Goal: Task Accomplishment & Management: Manage account settings

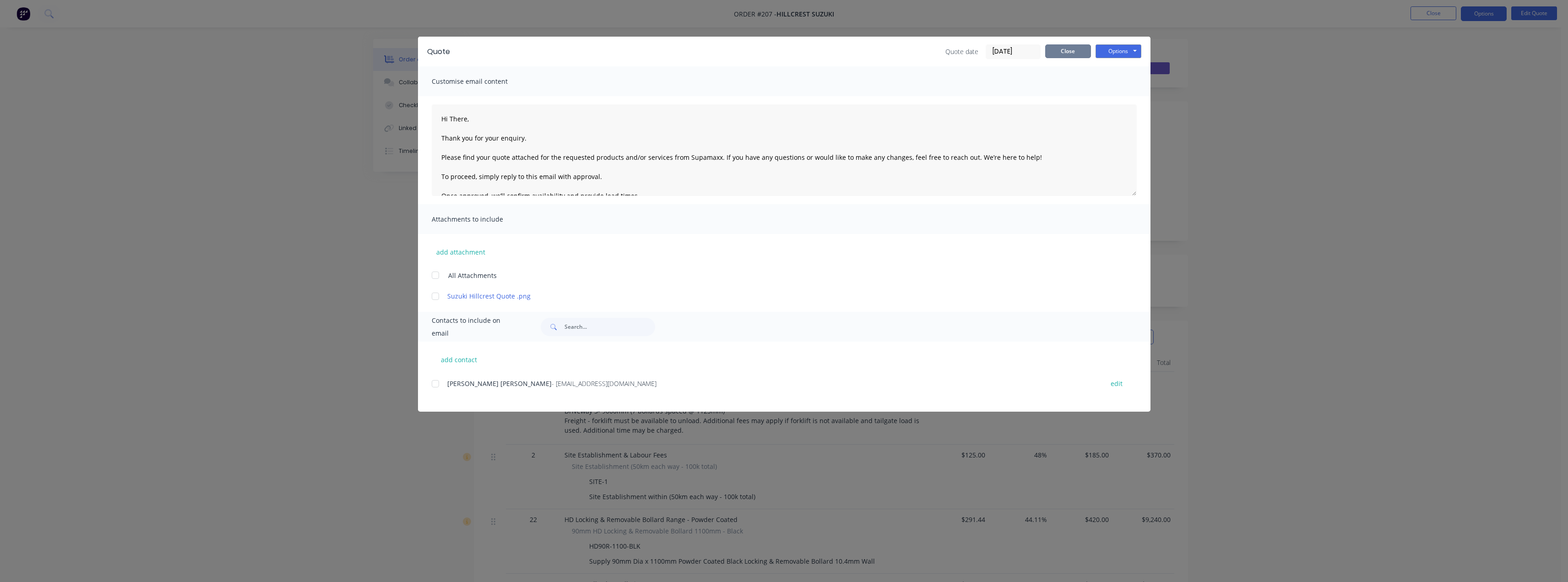
scroll to position [641, 0]
click at [1063, 51] on button "Close" at bounding box center [1068, 51] width 46 height 13
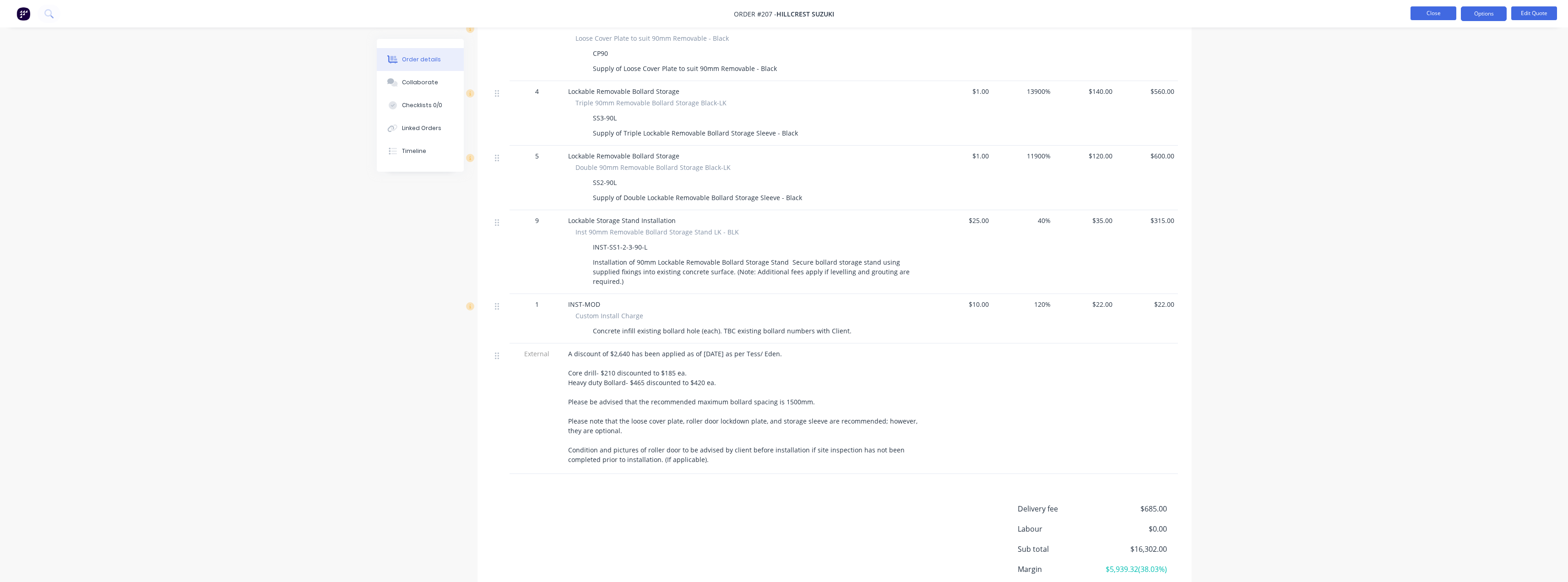
click at [1441, 15] on button "Close" at bounding box center [1433, 13] width 46 height 13
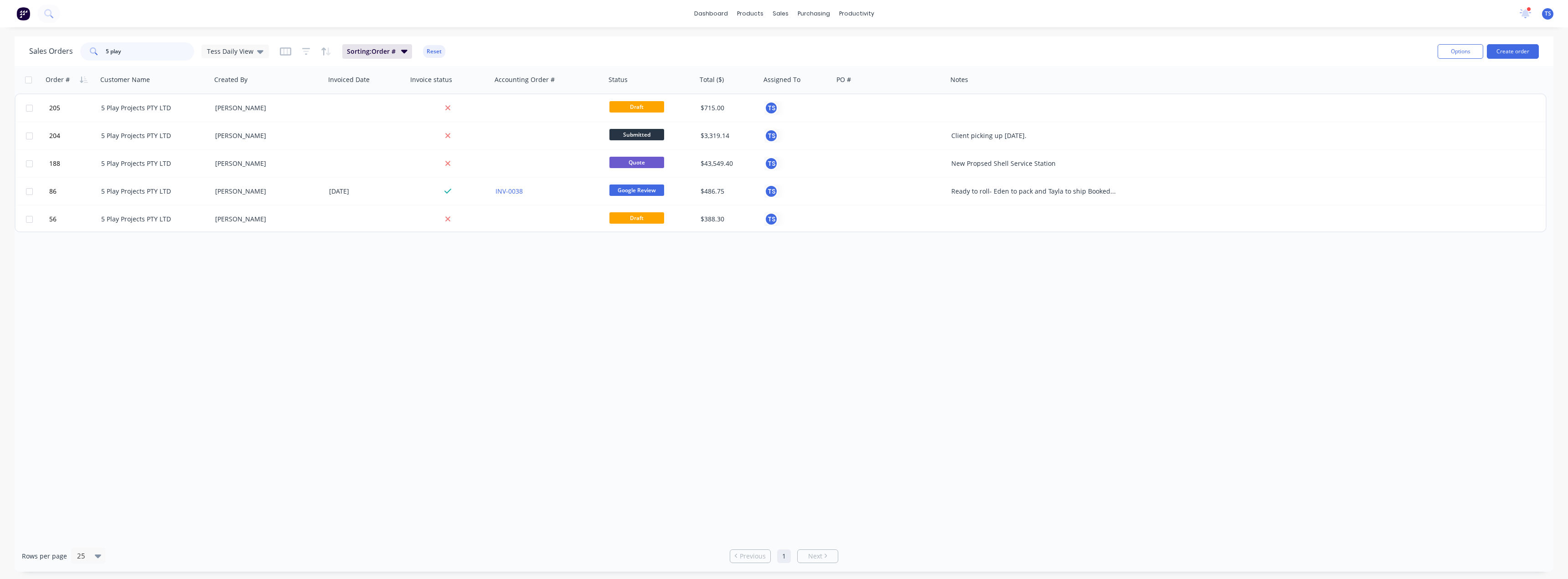
drag, startPoint x: 158, startPoint y: 52, endPoint x: 31, endPoint y: 49, distance: 127.0
click at [32, 49] on div "Sales Orders 5 play Tess Daily View" at bounding box center [149, 52] width 240 height 18
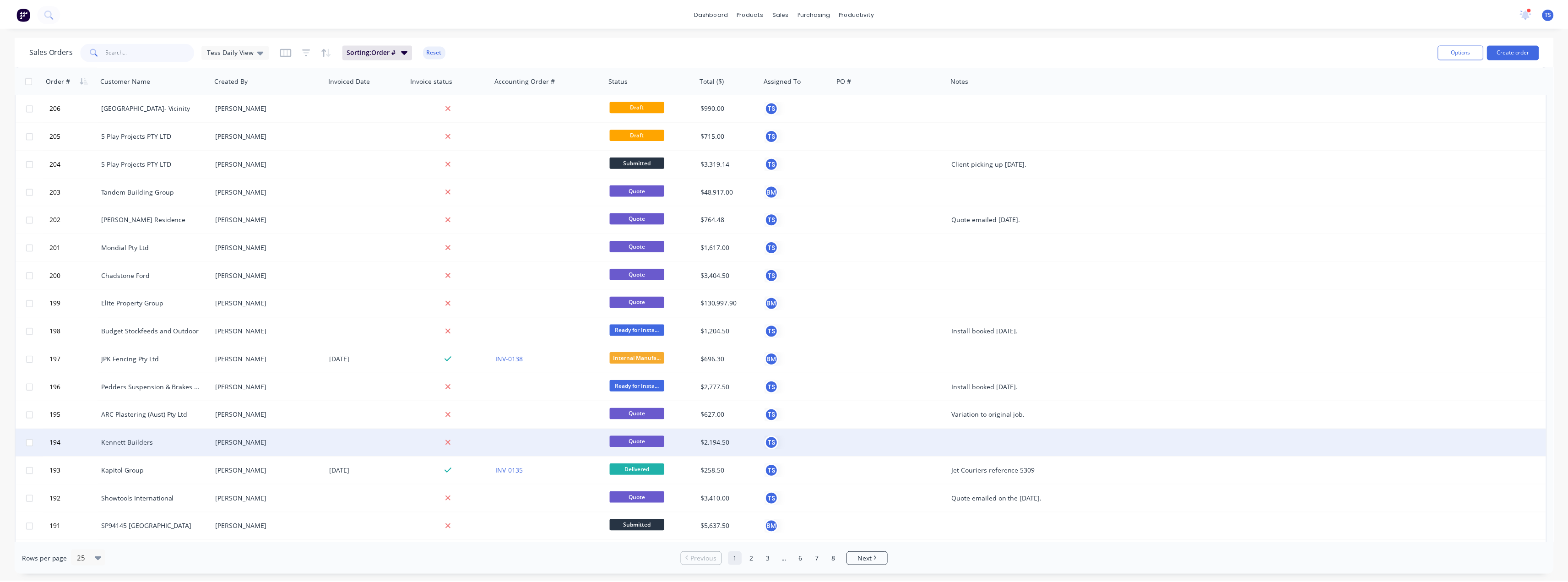
scroll to position [92, 0]
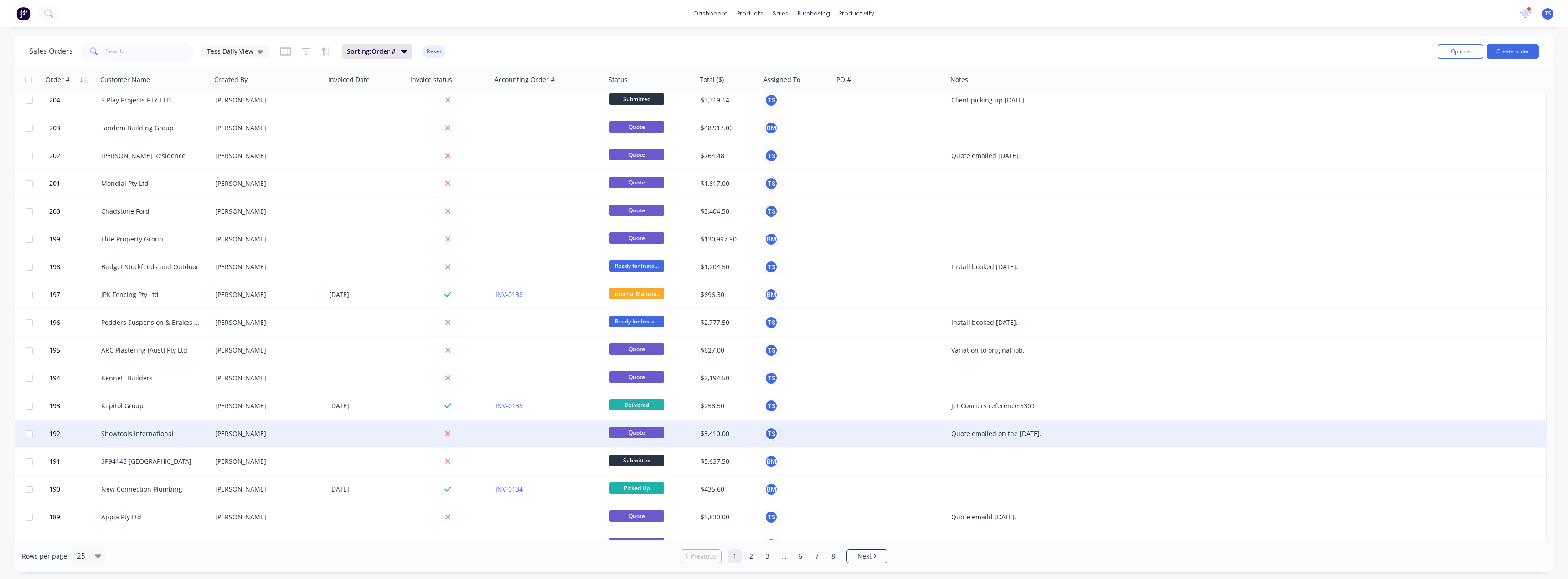
click at [119, 441] on div "Showtools International" at bounding box center [154, 433] width 114 height 27
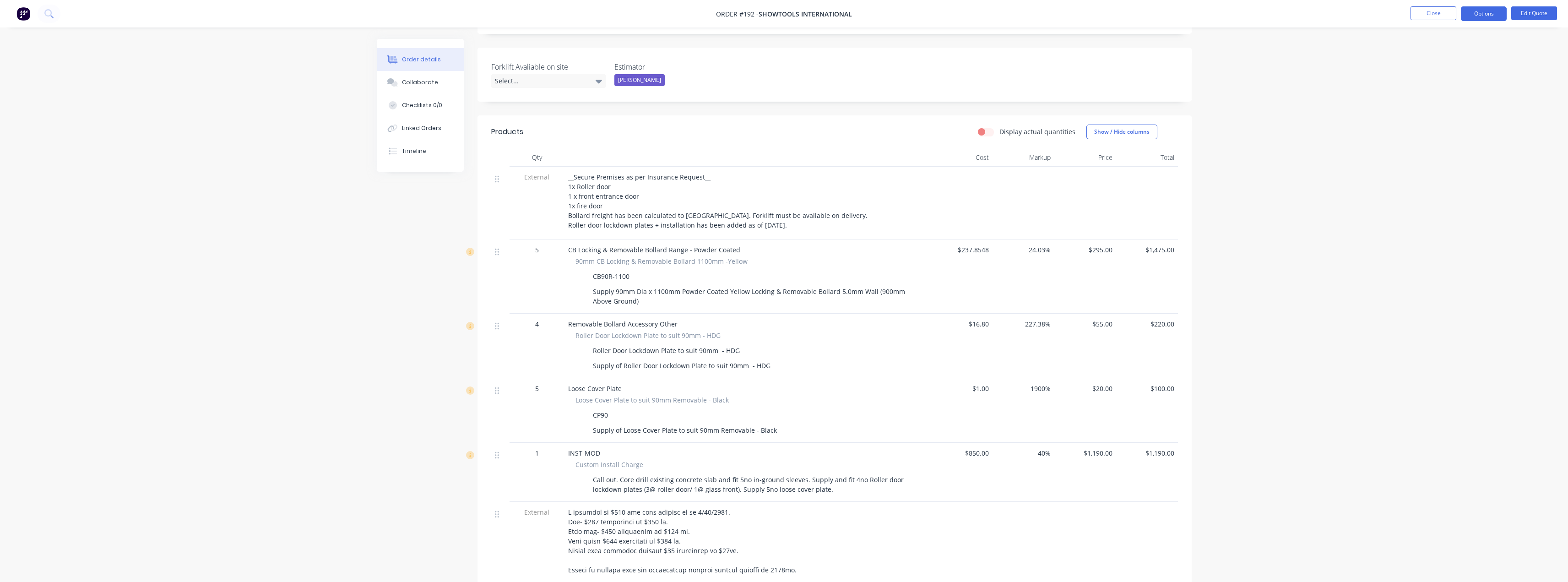
scroll to position [229, 0]
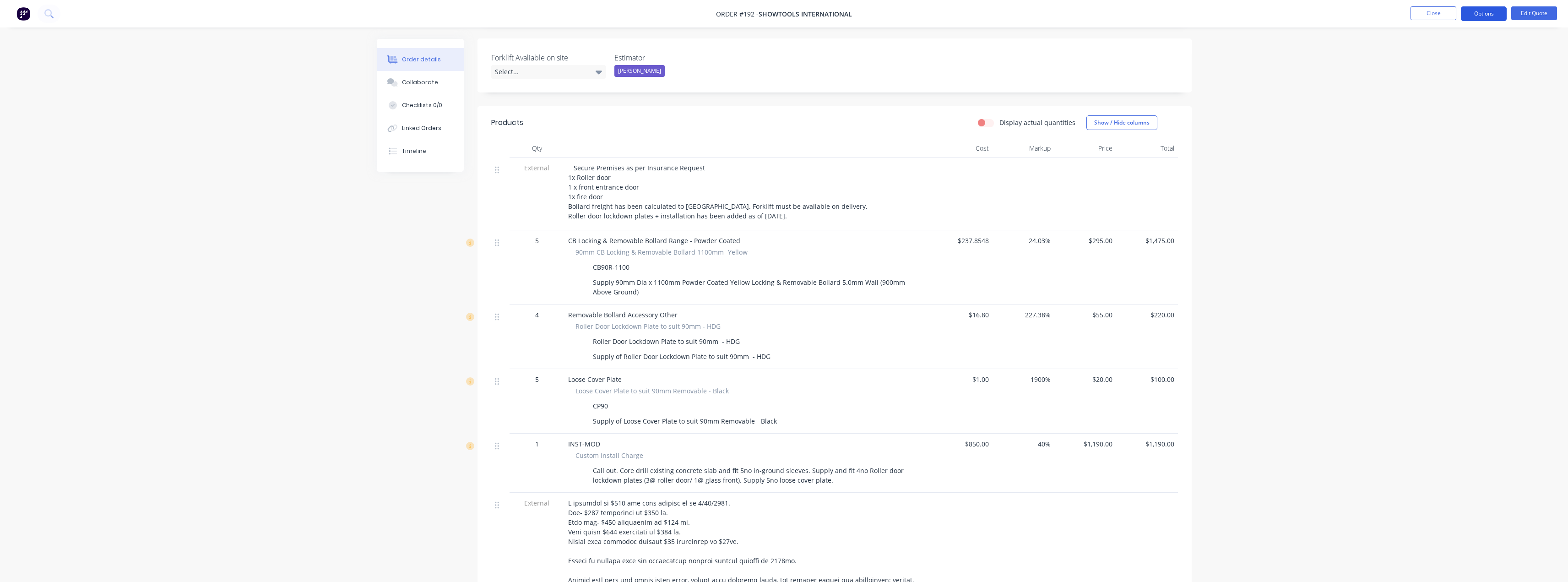
click at [1482, 13] on button "Options" at bounding box center [1484, 13] width 46 height 15
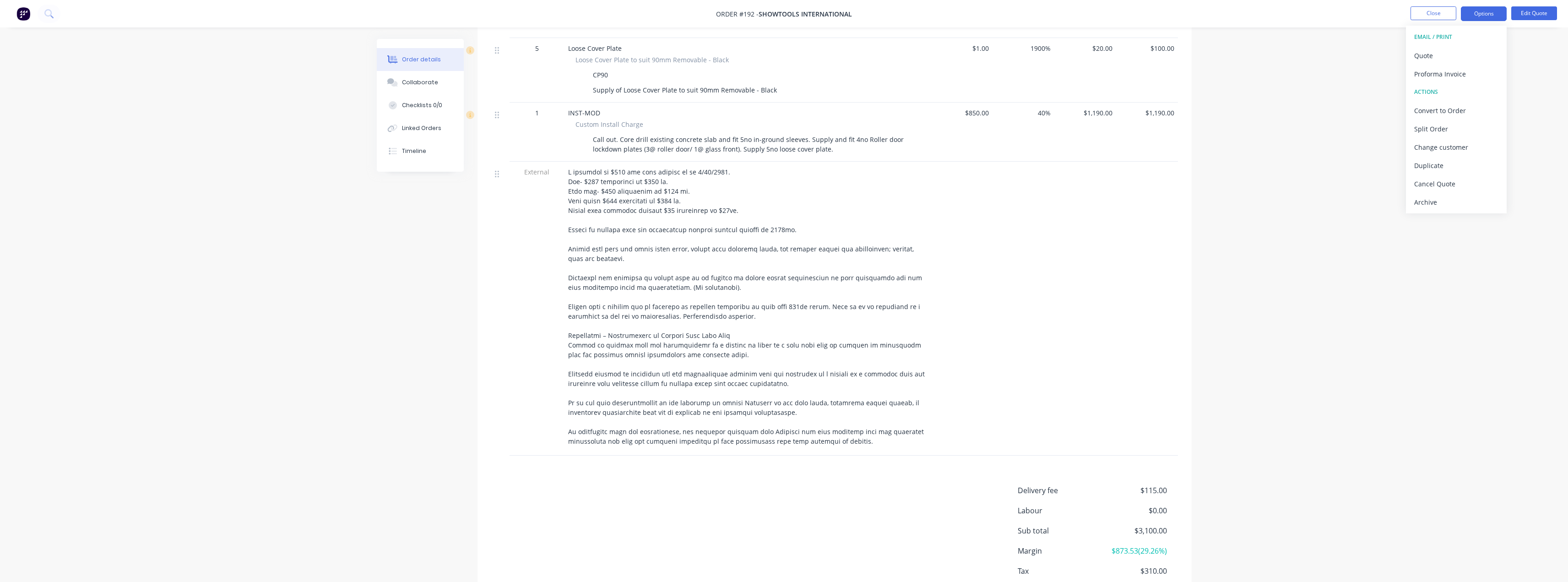
scroll to position [558, 0]
click at [1435, 109] on div "Convert to Order" at bounding box center [1456, 111] width 84 height 13
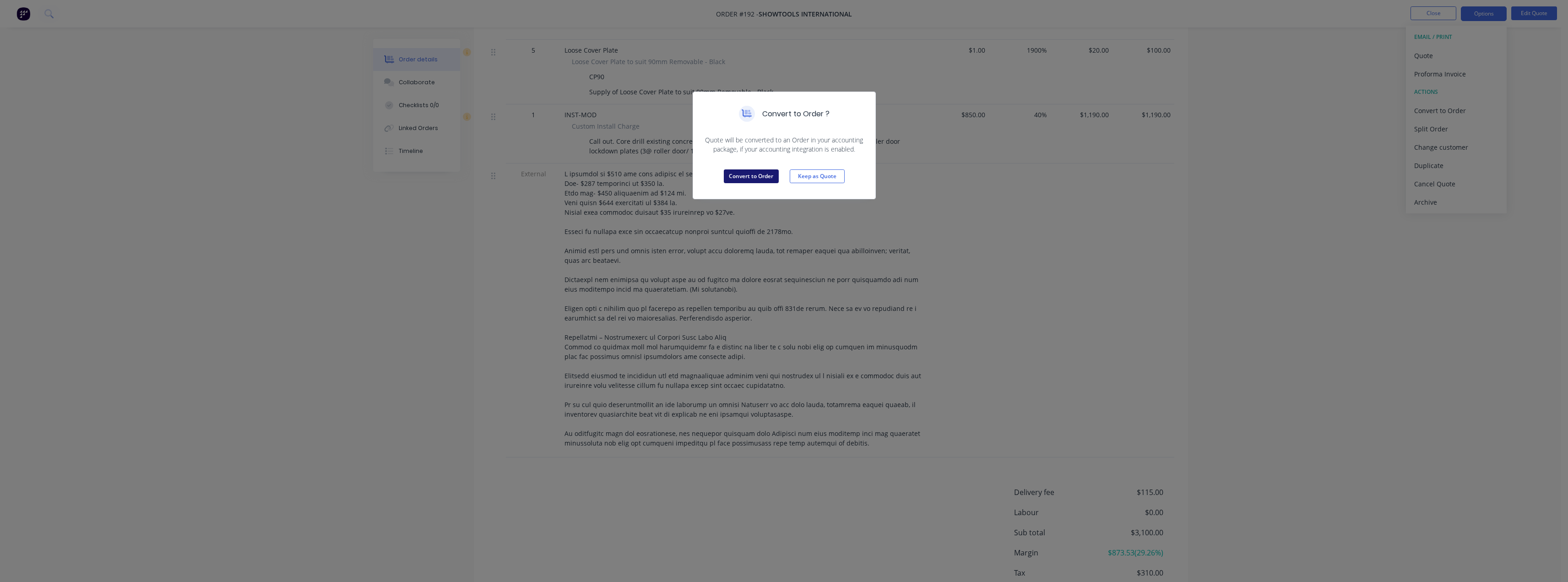
click at [757, 178] on button "Convert to Order" at bounding box center [751, 176] width 55 height 13
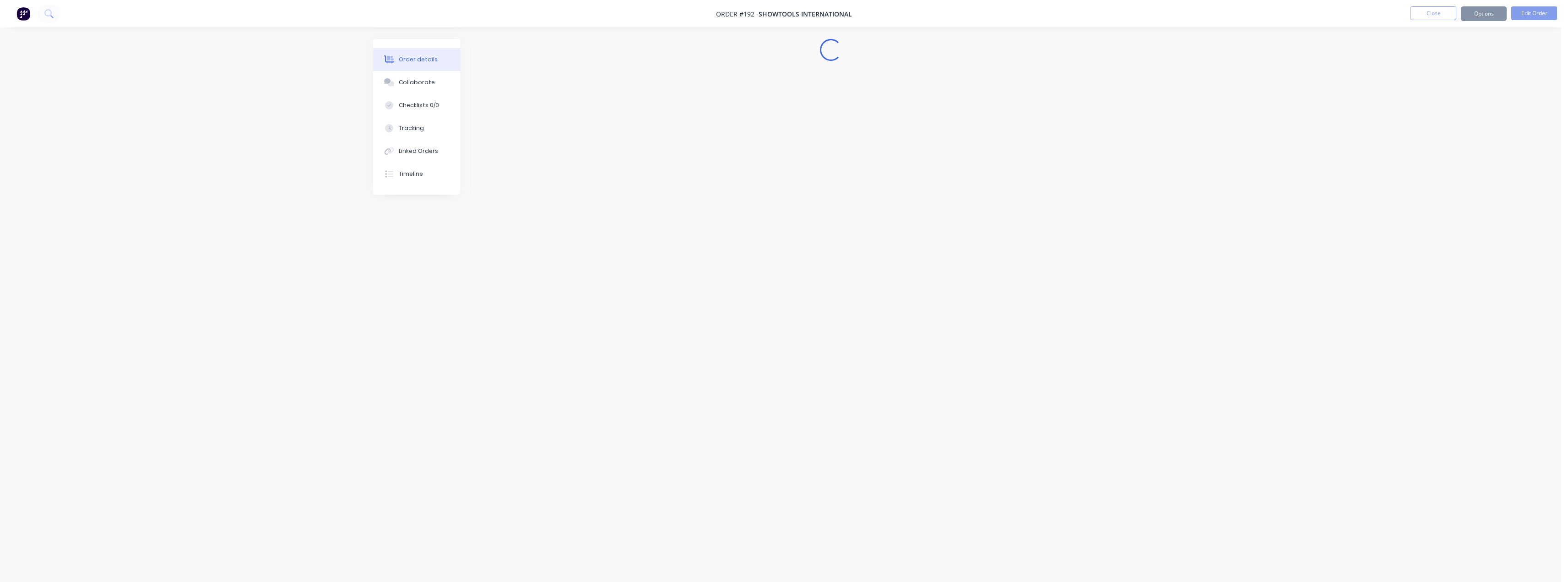
scroll to position [0, 0]
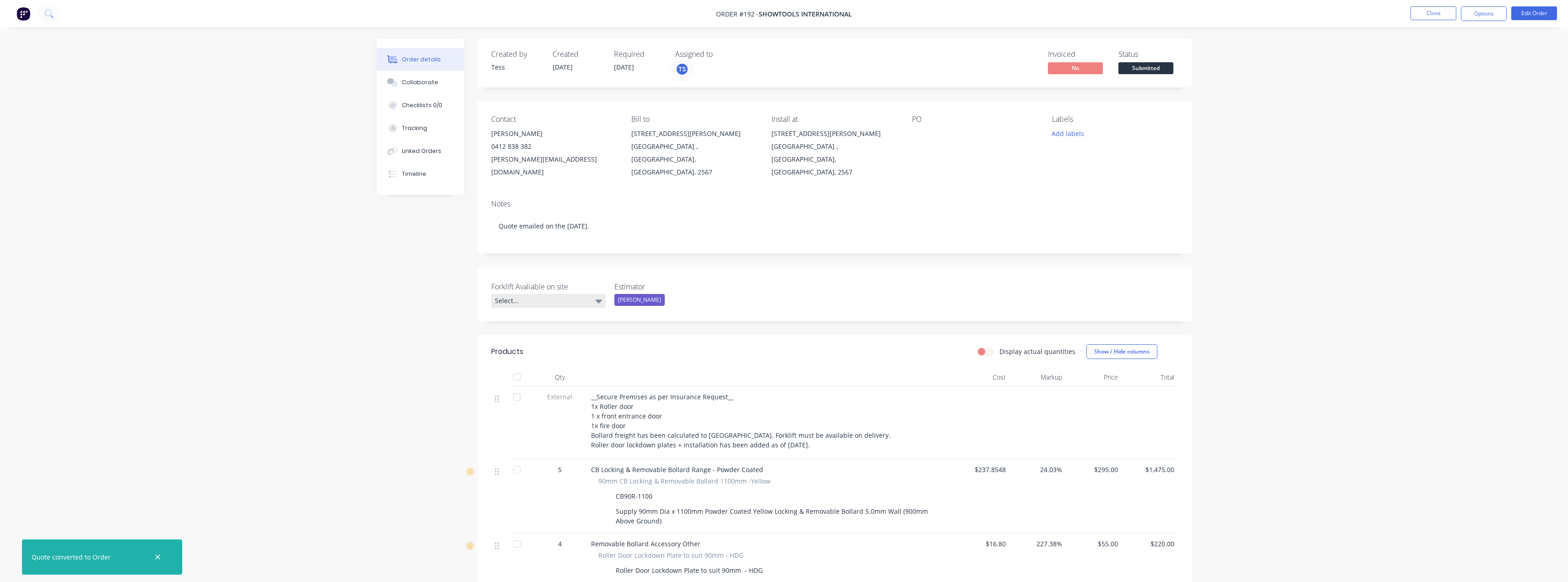
click at [533, 294] on div "Select..." at bounding box center [548, 301] width 114 height 13
click at [508, 326] on div "Yes" at bounding box center [506, 325] width 17 height 12
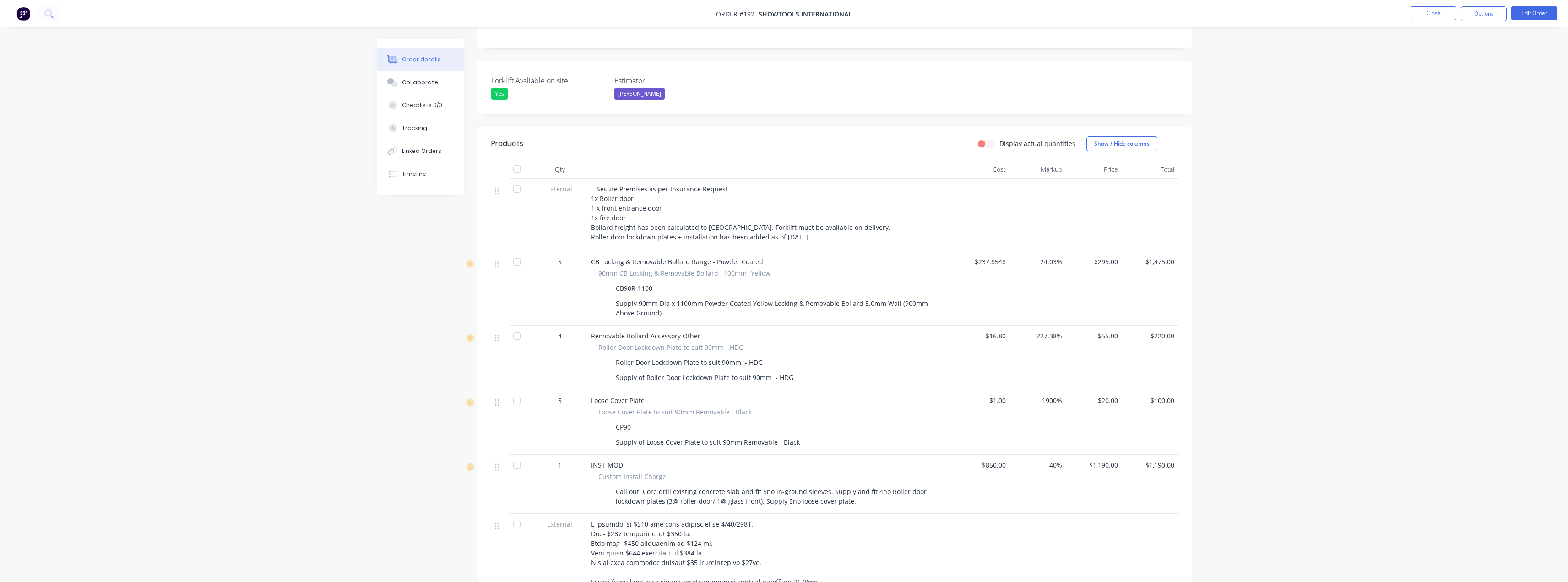
scroll to position [144, 0]
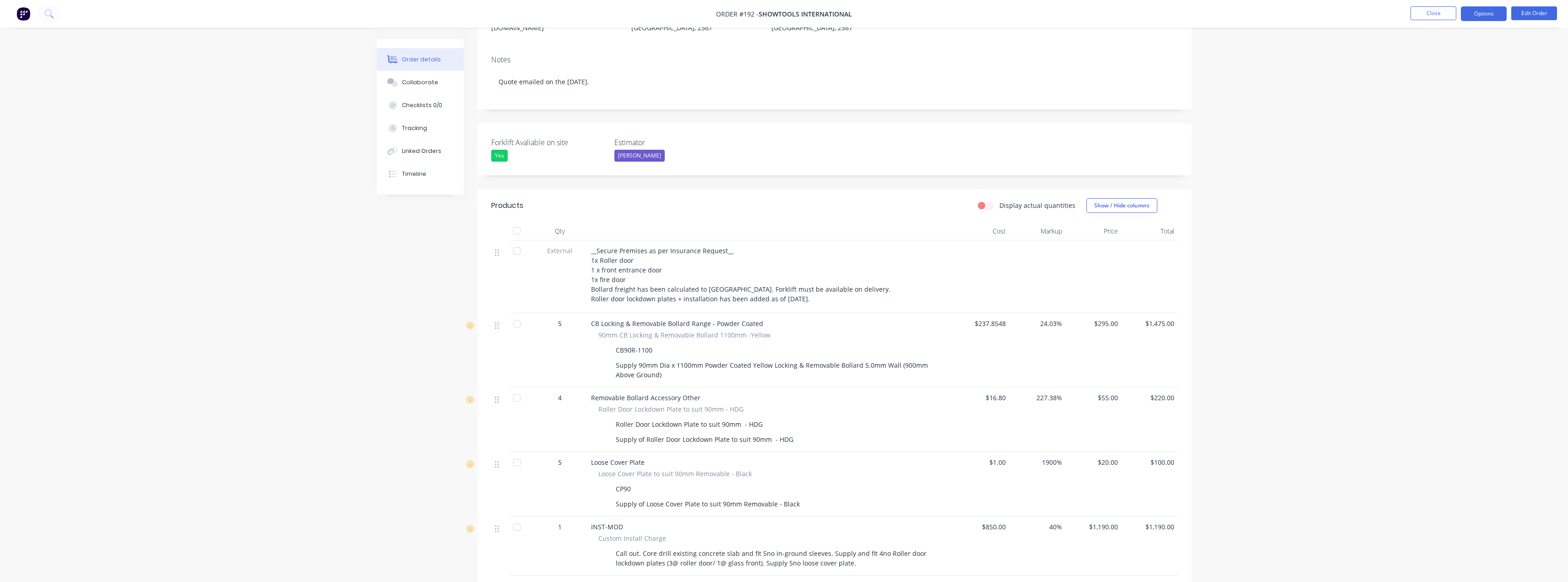
click at [1486, 13] on button "Options" at bounding box center [1484, 13] width 46 height 15
click at [1441, 71] on div "Partial Invoice" at bounding box center [1456, 74] width 84 height 13
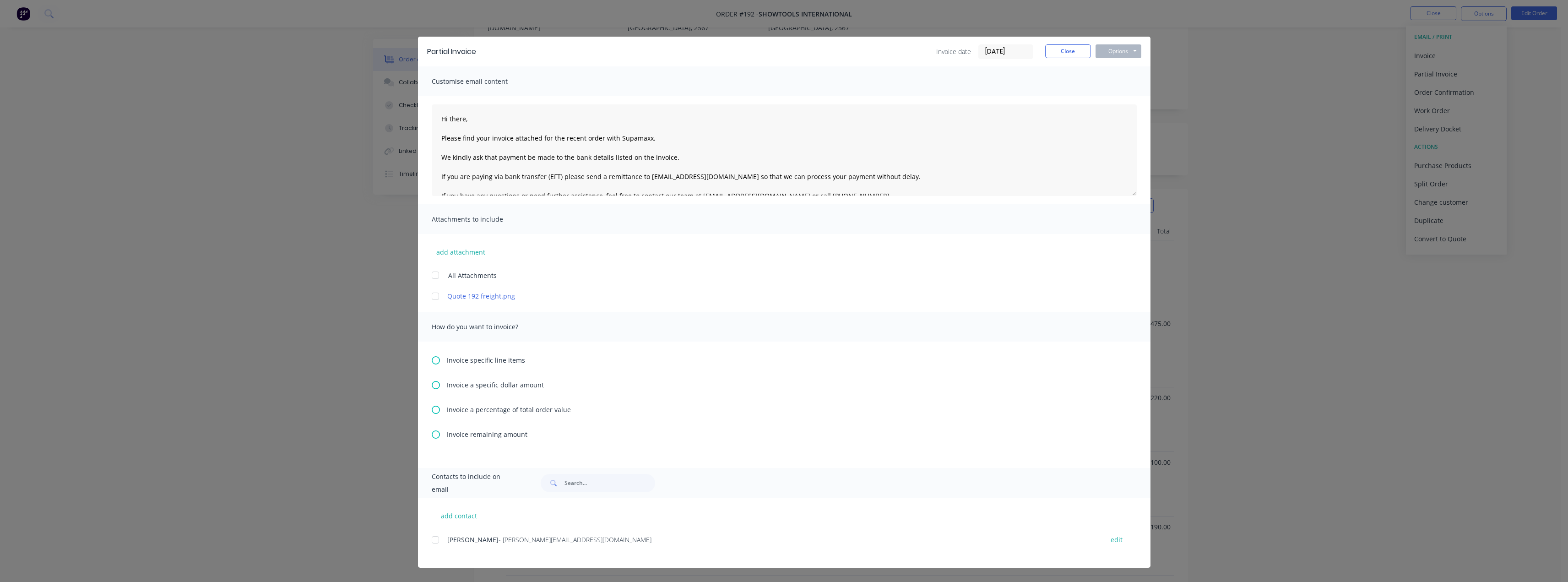
click at [435, 410] on icon at bounding box center [435, 409] width 8 height 8
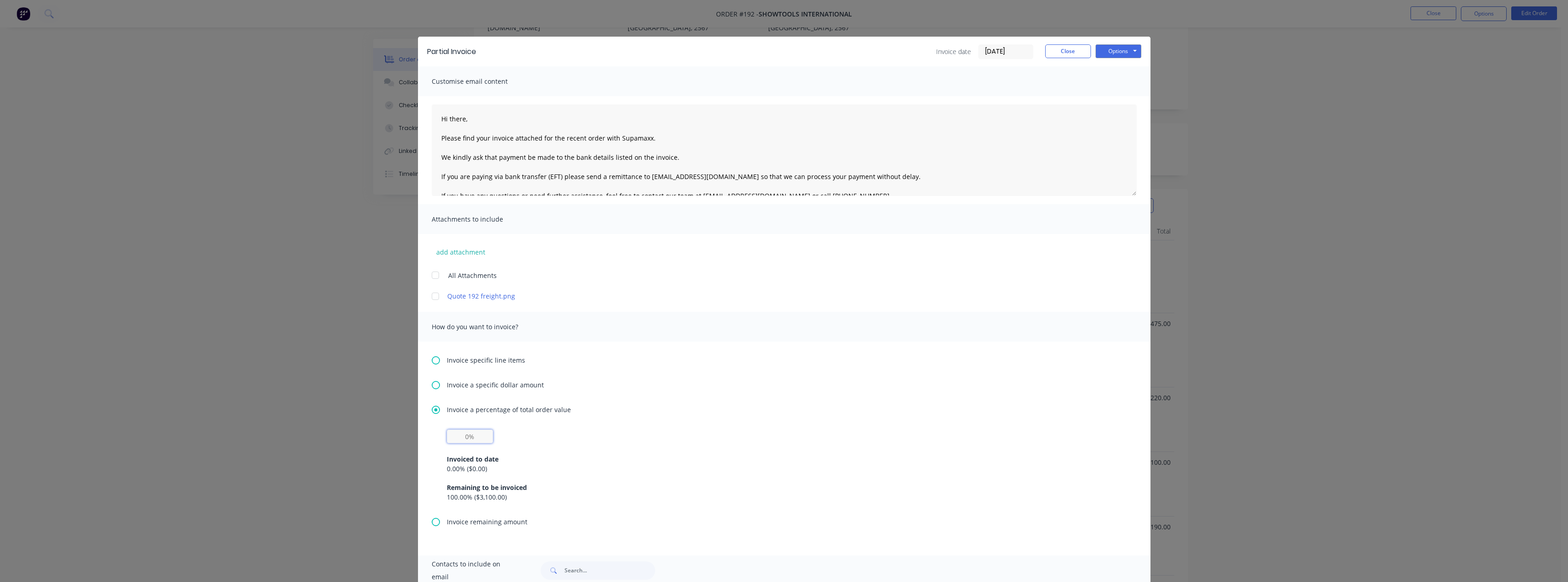
click at [465, 437] on input "text" at bounding box center [470, 436] width 46 height 13
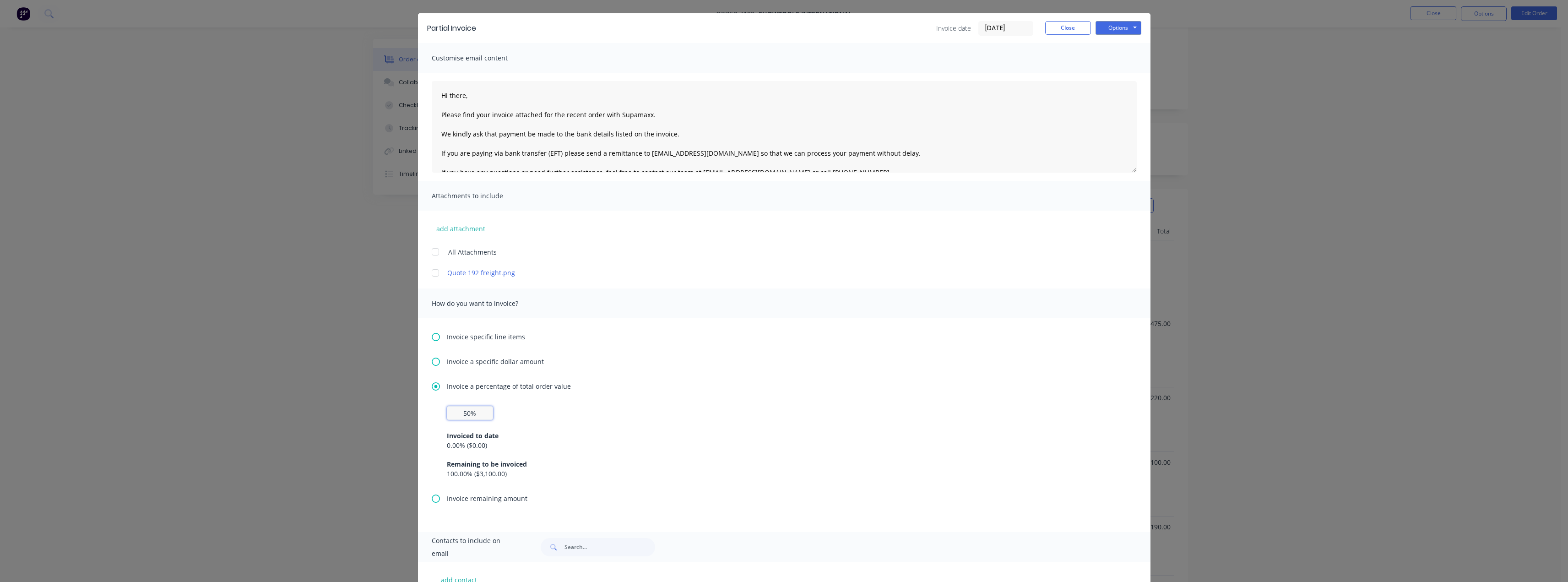
scroll to position [86, 0]
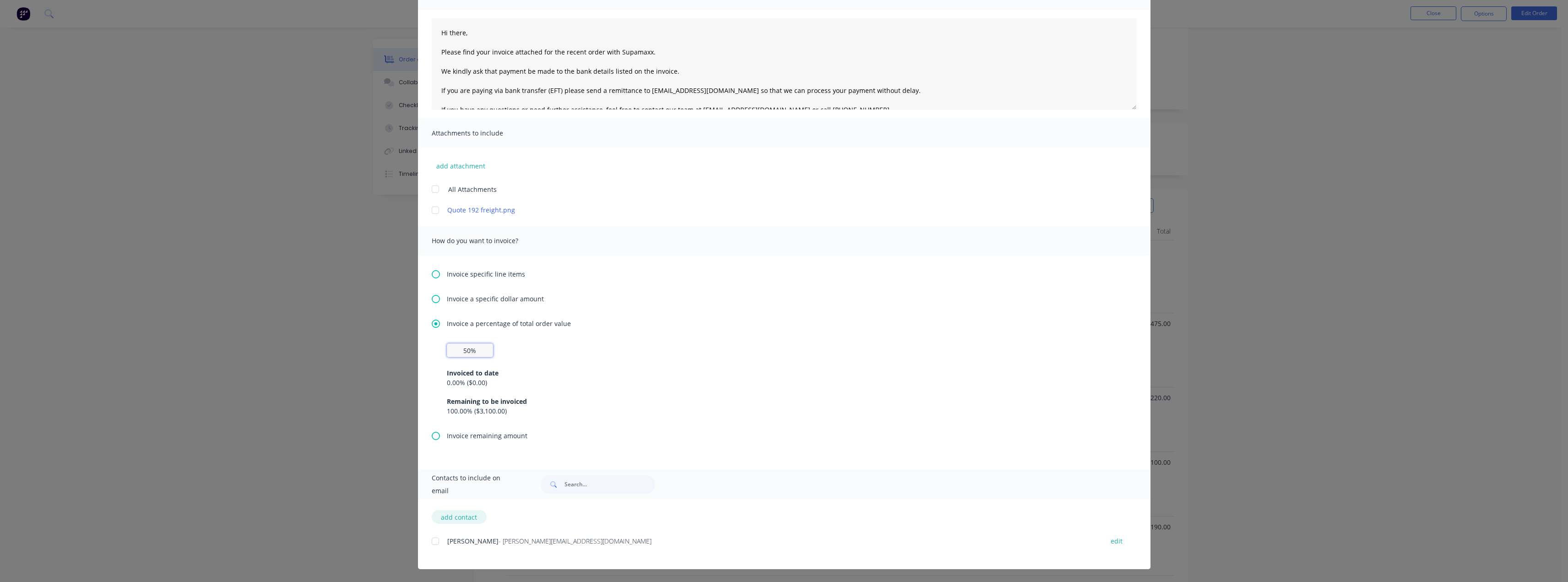
type input "50%"
click at [451, 520] on button "add contact" at bounding box center [459, 517] width 55 height 13
select select "AU"
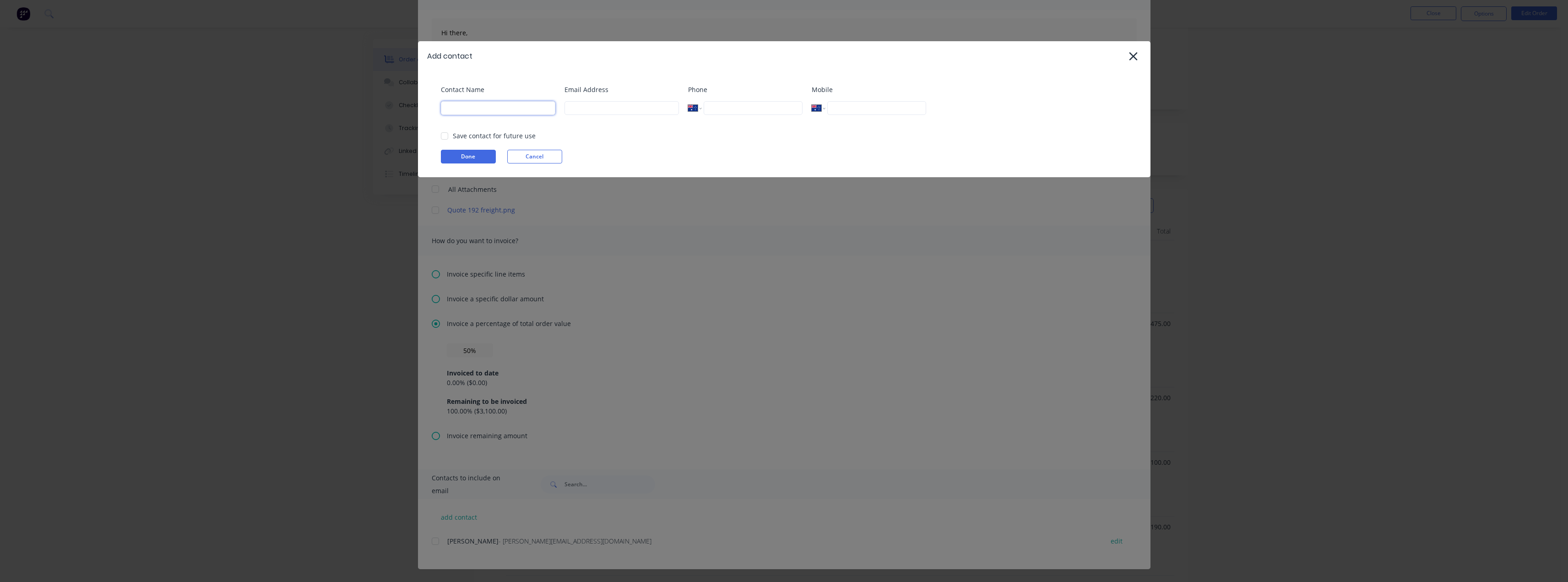
click at [499, 110] on input at bounding box center [498, 108] width 114 height 13
type input "Tess"
click at [598, 105] on input at bounding box center [621, 108] width 114 height 13
type input "[EMAIL_ADDRESS][DOMAIN_NAME]"
click at [446, 136] on div at bounding box center [444, 136] width 18 height 18
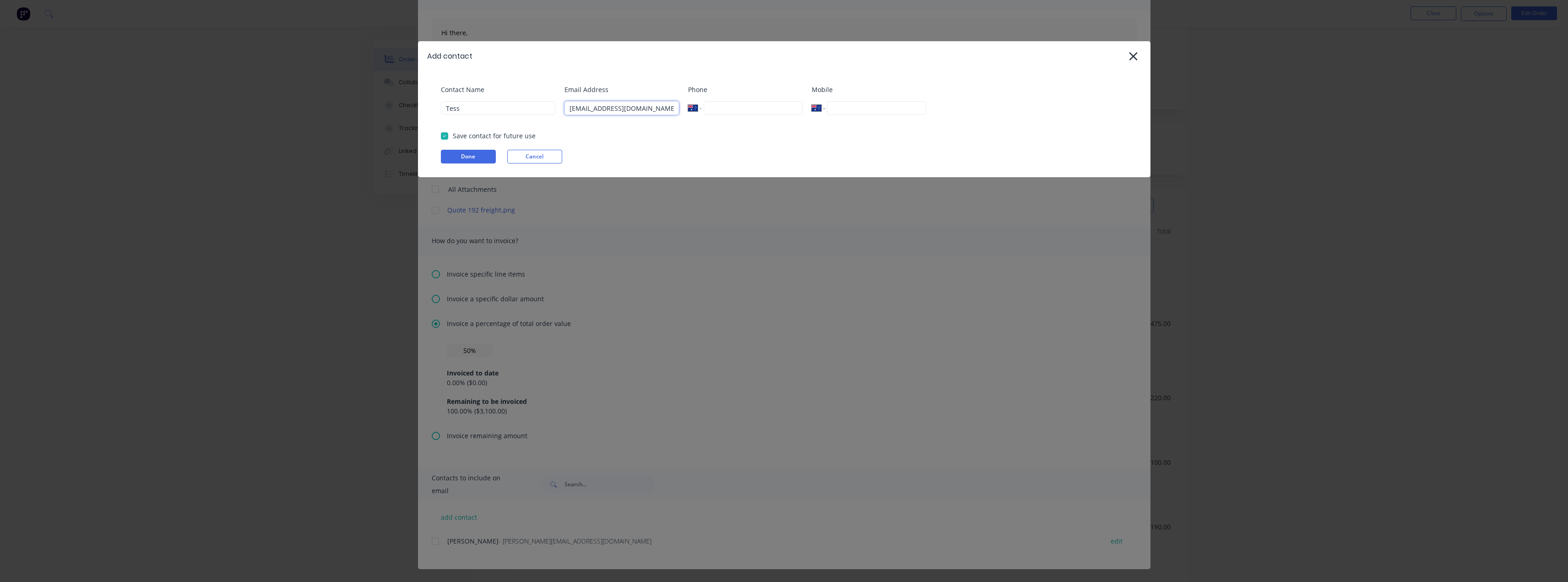
click at [447, 136] on div at bounding box center [444, 136] width 18 height 18
click at [468, 158] on button "Done" at bounding box center [468, 157] width 55 height 13
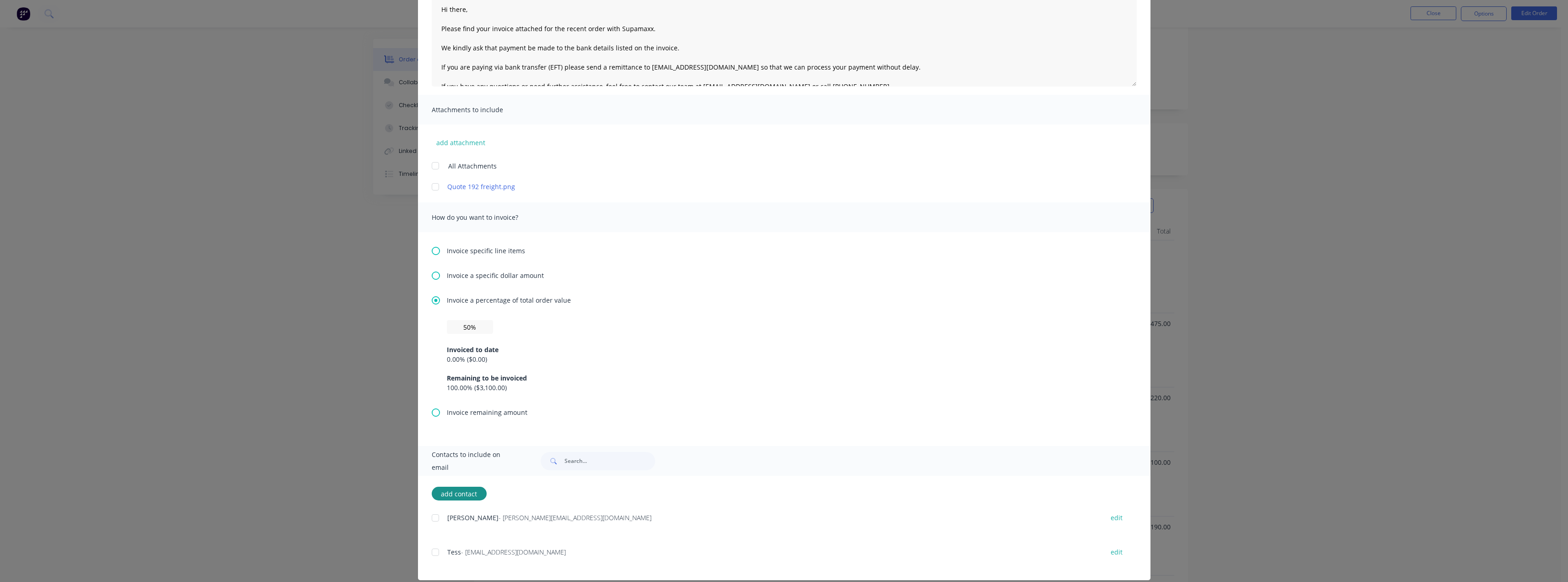
scroll to position [120, 0]
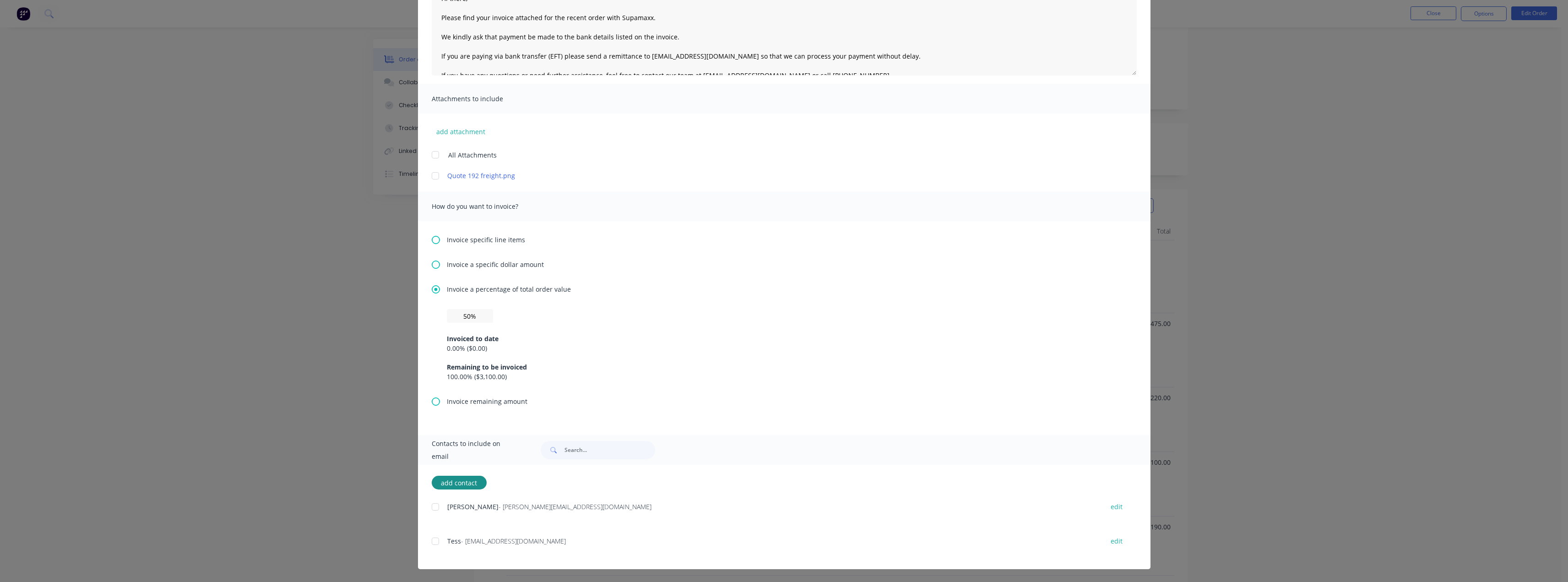
click at [429, 539] on div at bounding box center [435, 541] width 18 height 18
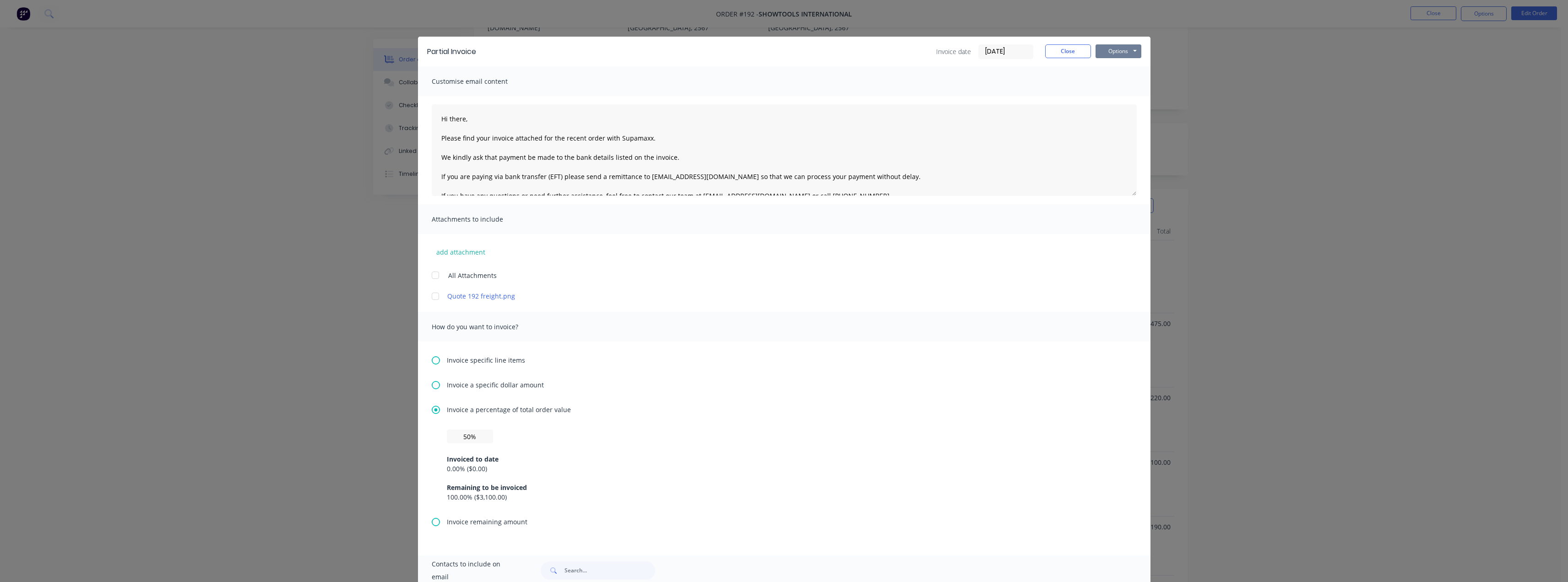
click at [1122, 46] on button "Options" at bounding box center [1118, 51] width 46 height 13
click at [1122, 70] on button "Preview" at bounding box center [1125, 67] width 59 height 15
click at [460, 431] on input "text" at bounding box center [470, 436] width 46 height 13
type input "50%"
click at [1133, 50] on button "Options" at bounding box center [1118, 51] width 46 height 13
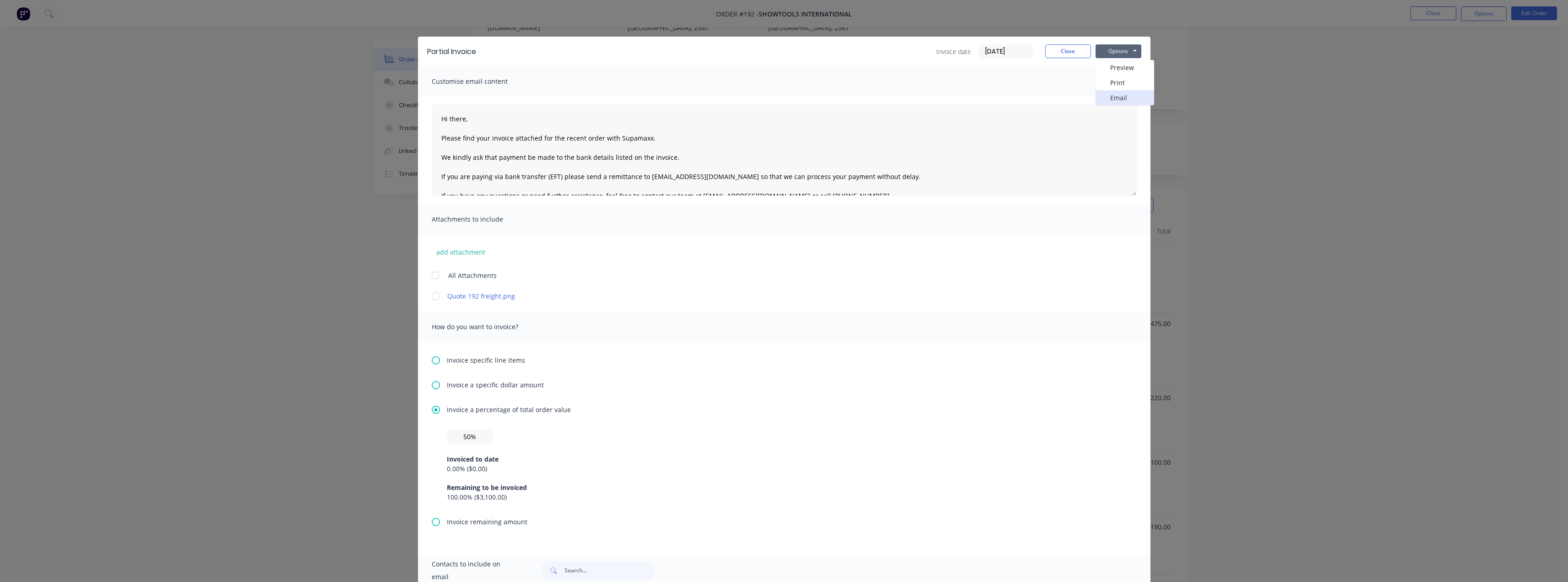
click at [1111, 95] on button "Email" at bounding box center [1125, 98] width 59 height 15
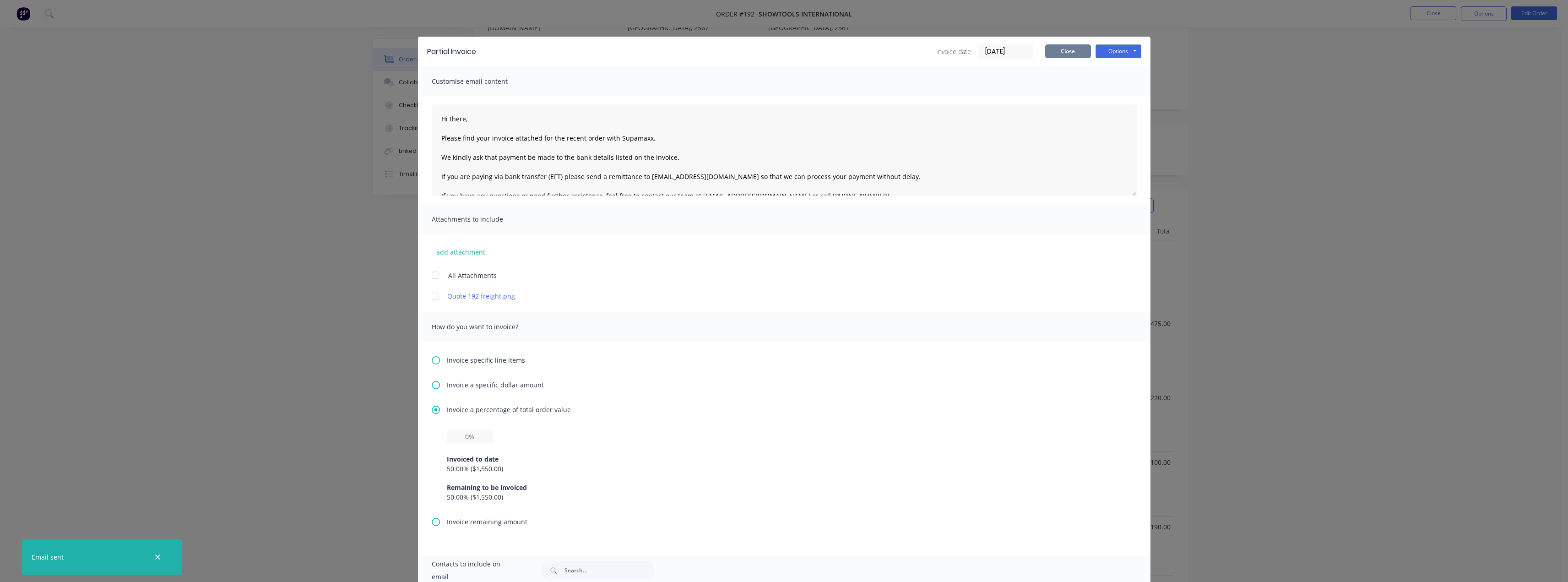
click at [1064, 53] on button "Close" at bounding box center [1068, 51] width 46 height 13
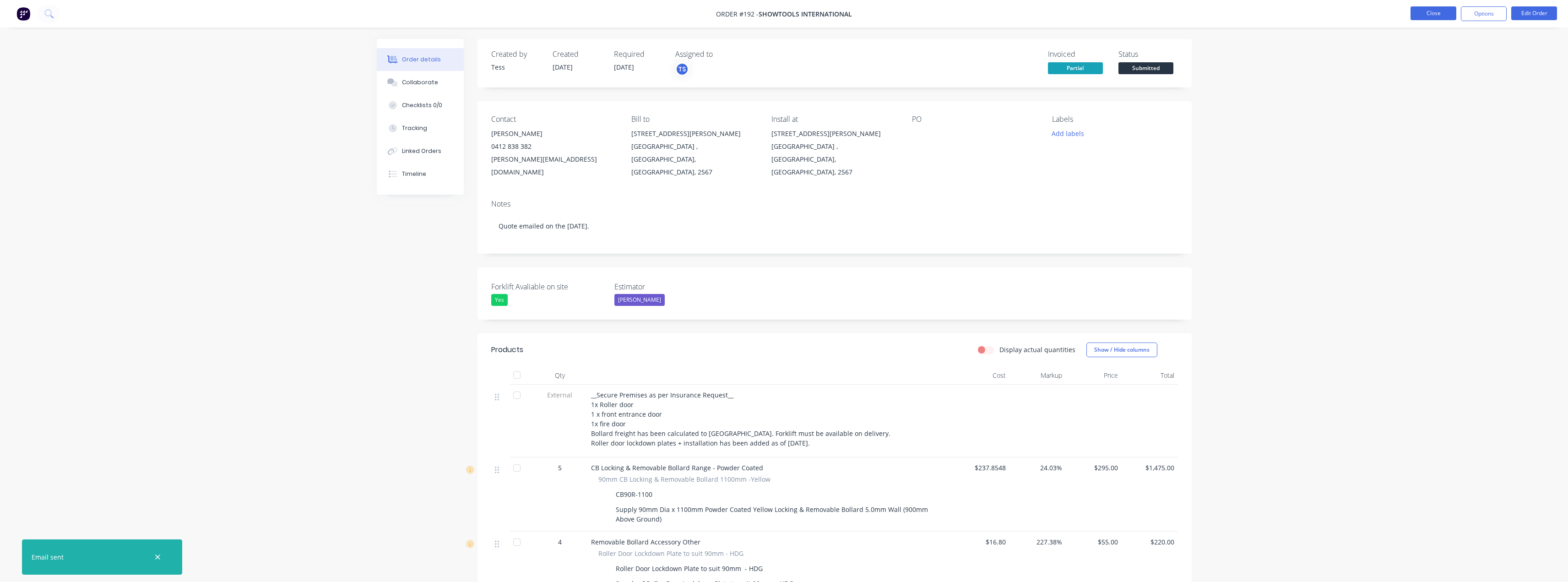
click at [1440, 13] on button "Close" at bounding box center [1433, 13] width 46 height 13
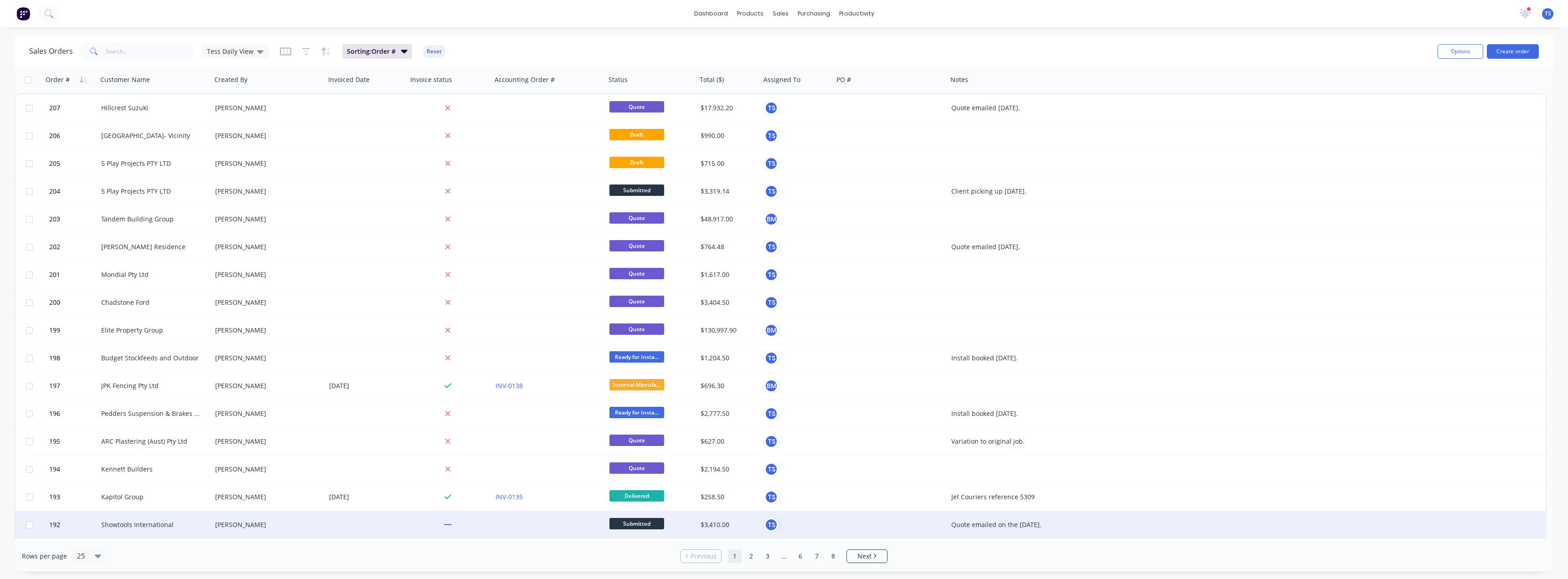
click at [157, 529] on div "Showtools International" at bounding box center [154, 524] width 114 height 27
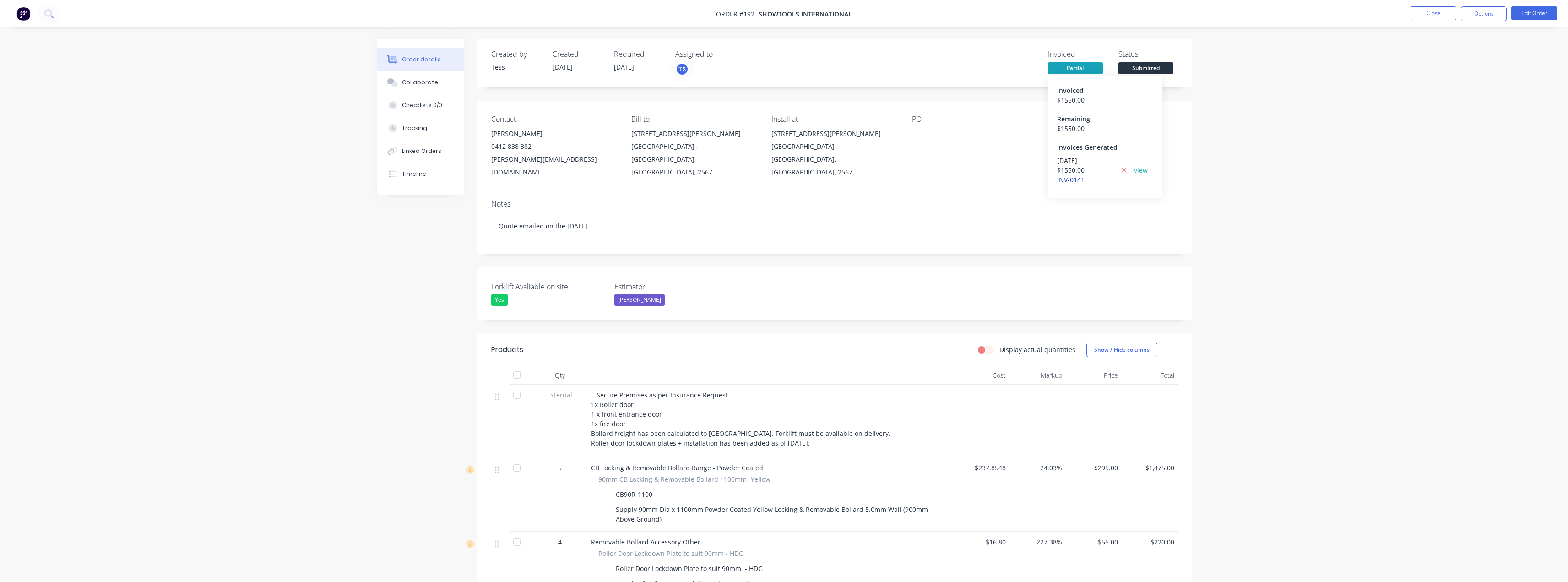
click at [1069, 180] on link "INV-0141" at bounding box center [1070, 180] width 28 height 9
copy div "[PERSON_NAME][EMAIL_ADDRESS][DOMAIN_NAME]"
drag, startPoint x: 575, startPoint y: 160, endPoint x: 489, endPoint y: 160, distance: 86.0
click at [489, 160] on div "Contact [PERSON_NAME] [PHONE_NUMBER] [PERSON_NAME][EMAIL_ADDRESS][DOMAIN_NAME] …" at bounding box center [834, 146] width 714 height 91
click at [1484, 13] on button "Options" at bounding box center [1484, 13] width 46 height 15
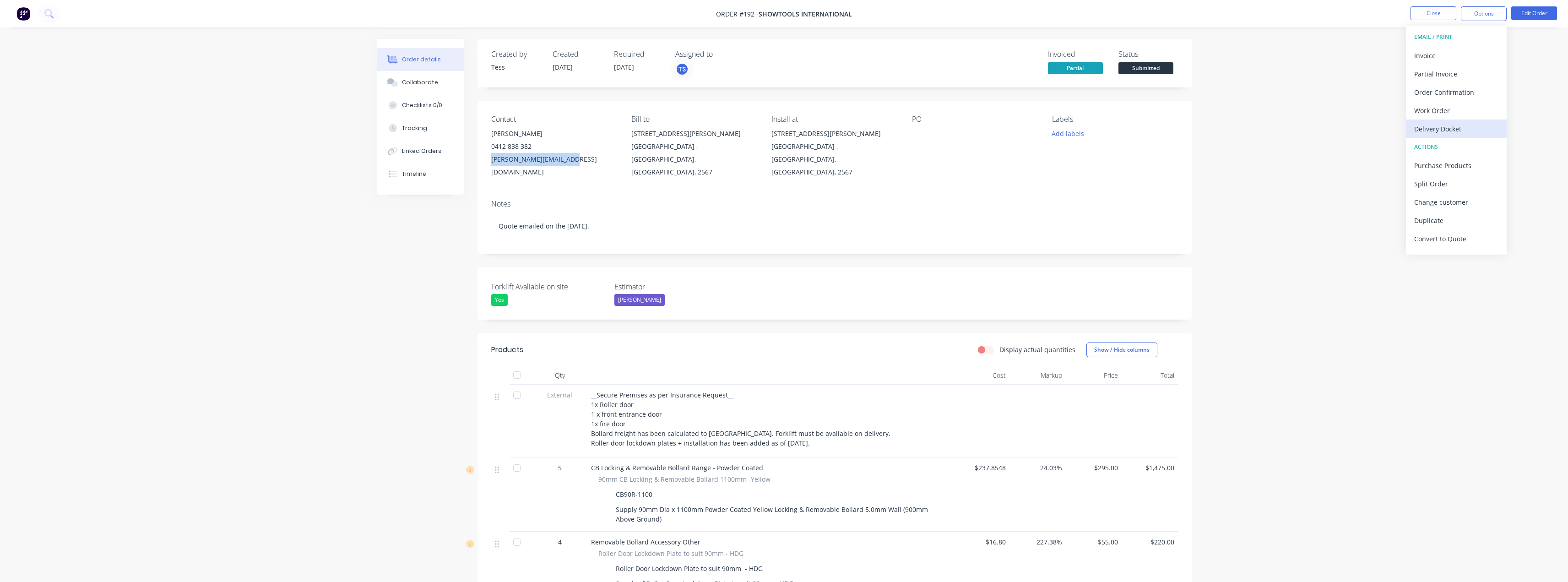
click at [1433, 127] on div "Delivery Docket" at bounding box center [1456, 129] width 84 height 13
click at [1423, 93] on div "Without pricing" at bounding box center [1456, 92] width 84 height 13
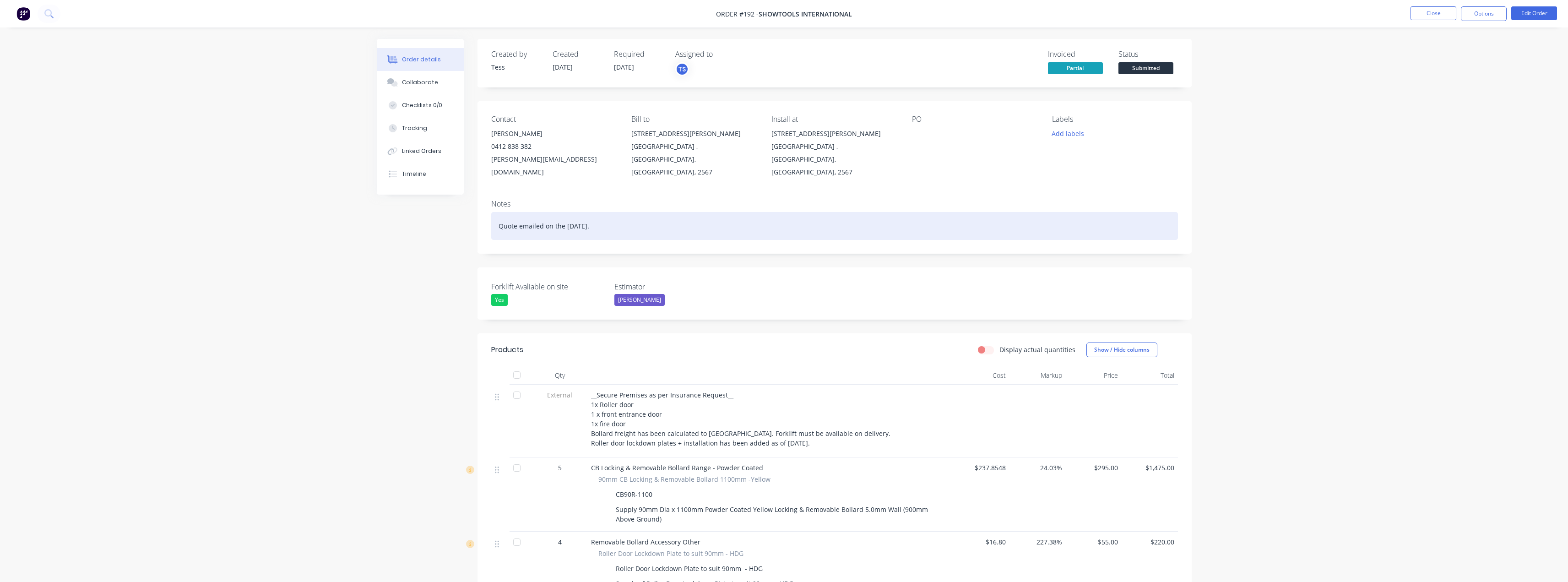
click at [608, 218] on div "Quote emailed on the [DATE]." at bounding box center [834, 226] width 686 height 28
drag, startPoint x: 611, startPoint y: 212, endPoint x: 447, endPoint y: 218, distance: 164.1
click at [614, 212] on div "Partial Invoice paid. Powdercoatoinghg bollards" at bounding box center [834, 226] width 686 height 28
click at [661, 214] on div "Partial Invoice paid. Powdercoating bollards" at bounding box center [834, 226] width 686 height 28
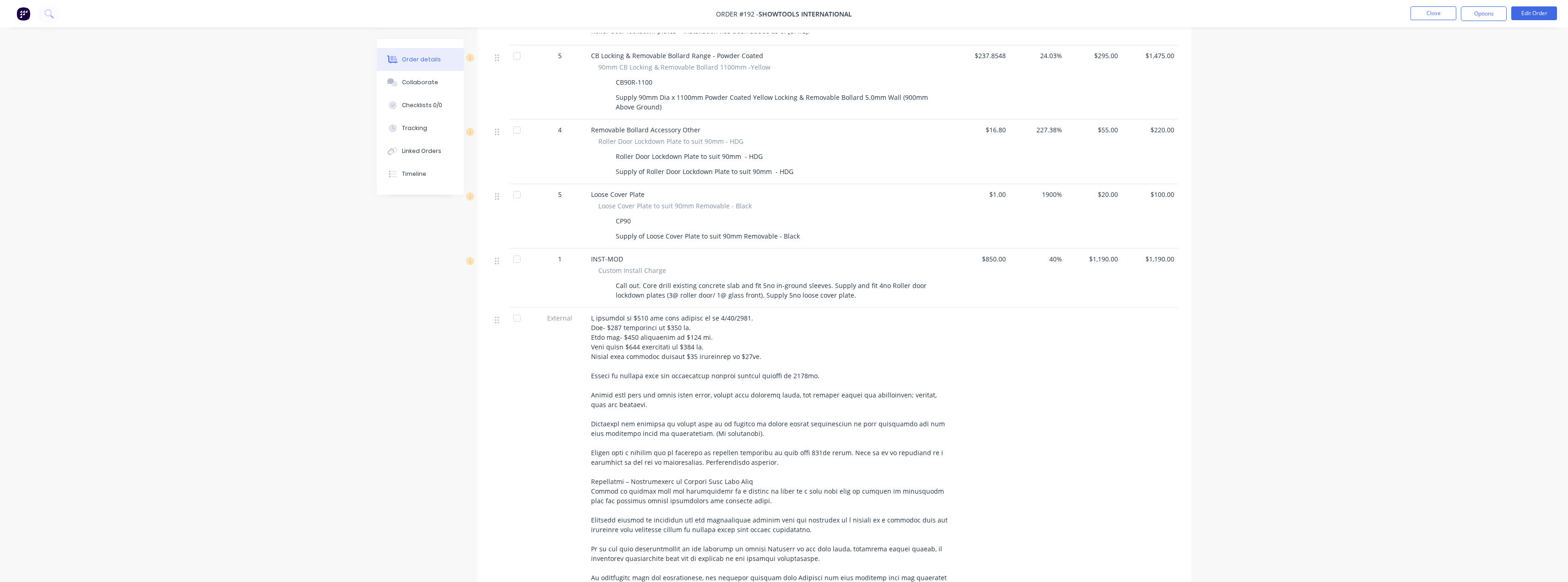
scroll to position [183, 0]
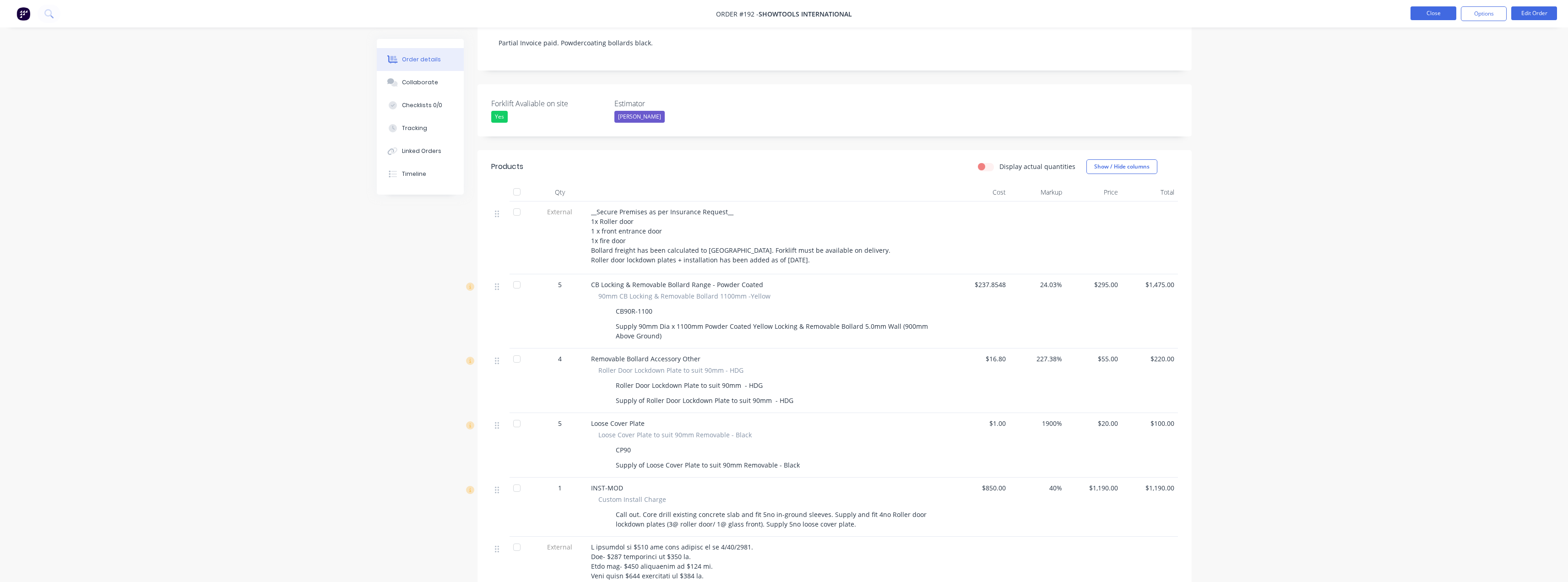
click at [1441, 17] on button "Close" at bounding box center [1433, 13] width 46 height 13
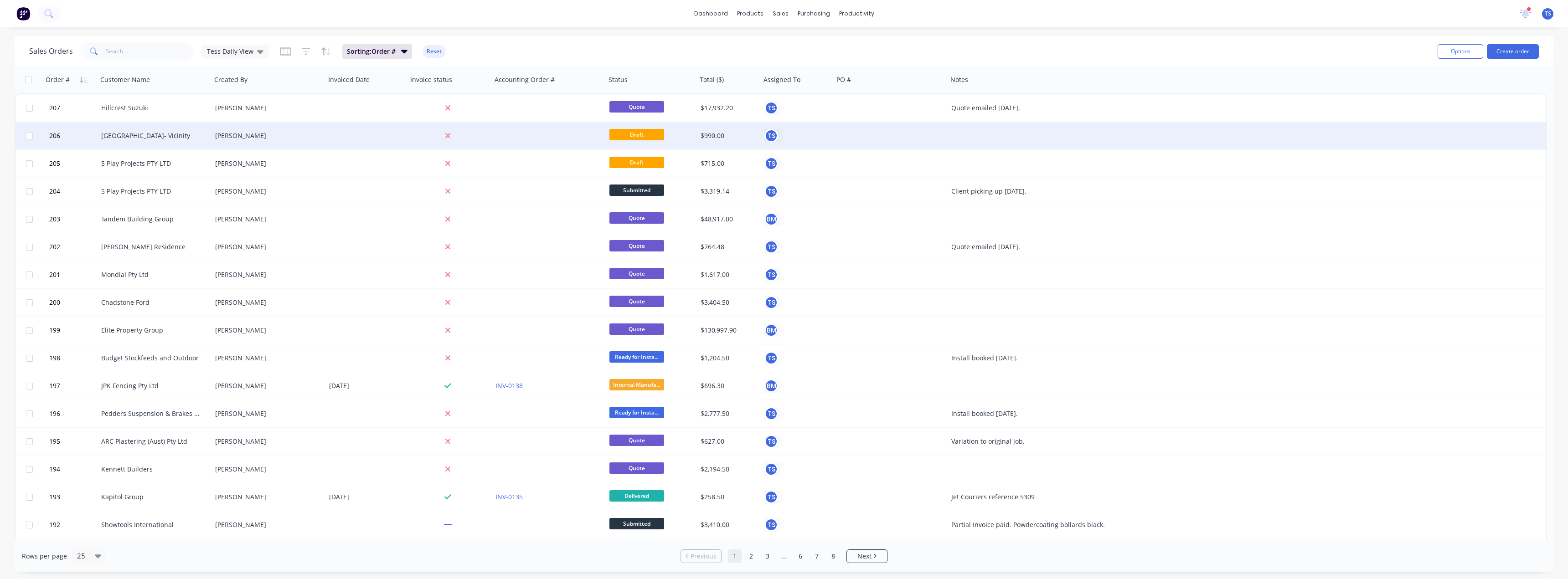
click at [161, 134] on div "[GEOGRAPHIC_DATA]- Vicinity" at bounding box center [152, 136] width 101 height 9
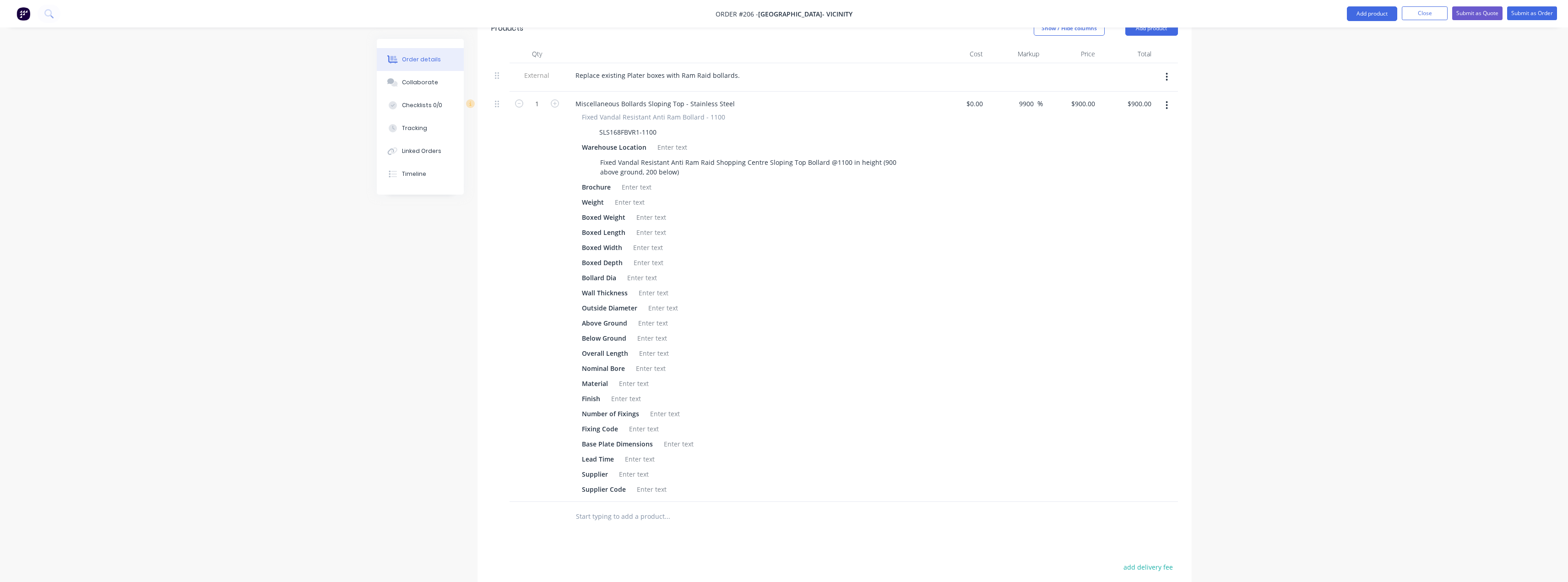
scroll to position [265, 0]
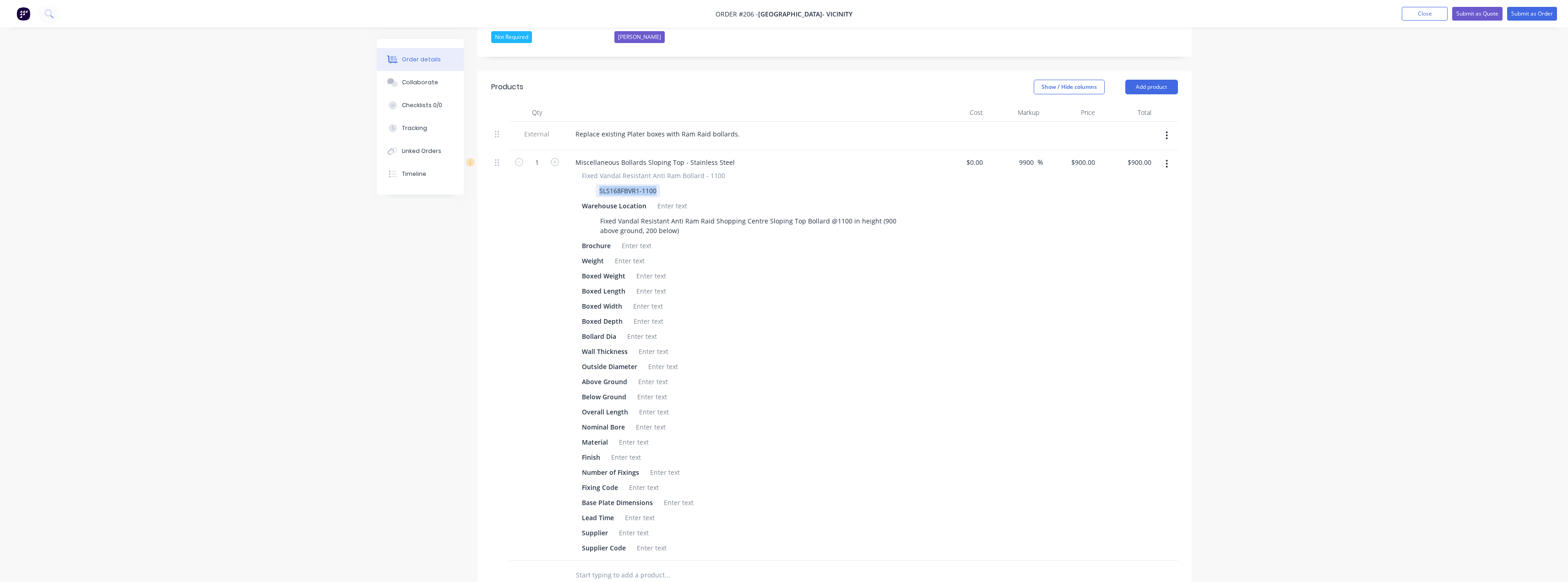
drag, startPoint x: 658, startPoint y: 179, endPoint x: 595, endPoint y: 179, distance: 63.0
click at [595, 184] on div "SLS168FBVR1-1100" at bounding box center [746, 191] width 335 height 13
copy div "SLS168FBVR1-1100"
click at [1167, 160] on icon "button" at bounding box center [1166, 163] width 2 height 8
click at [1105, 236] on div "Delete" at bounding box center [1134, 243] width 70 height 13
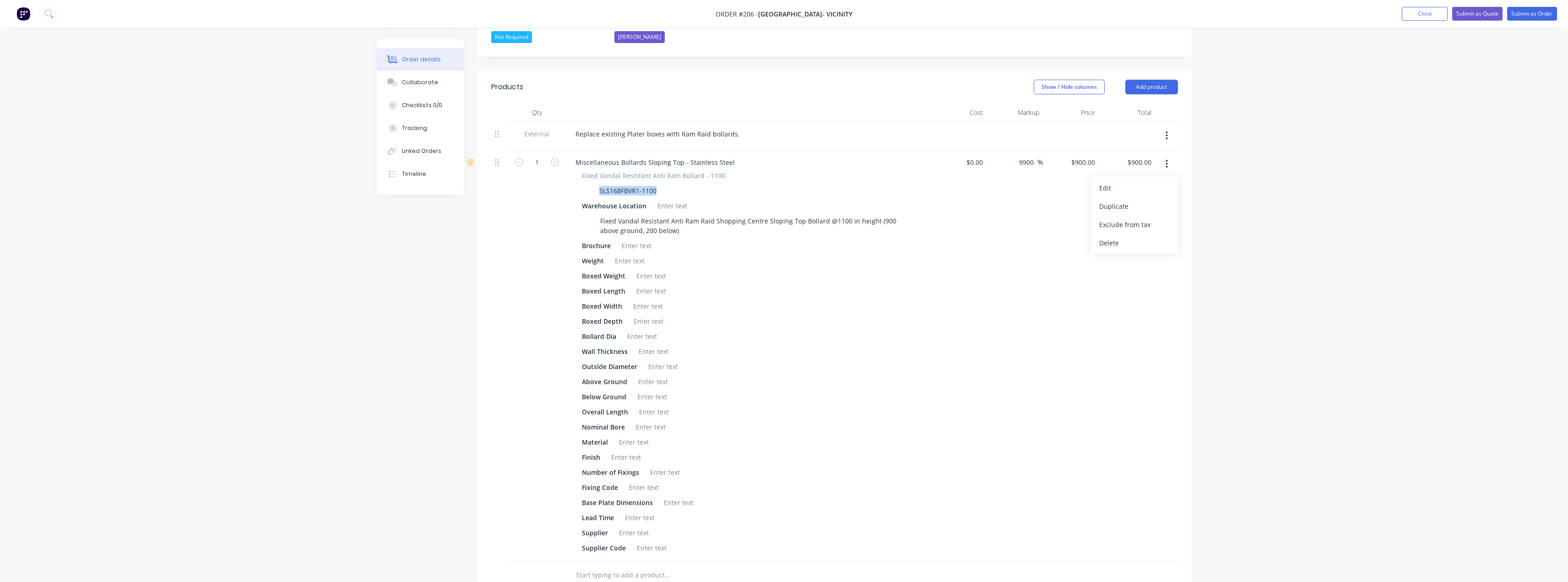
scroll to position [83, 0]
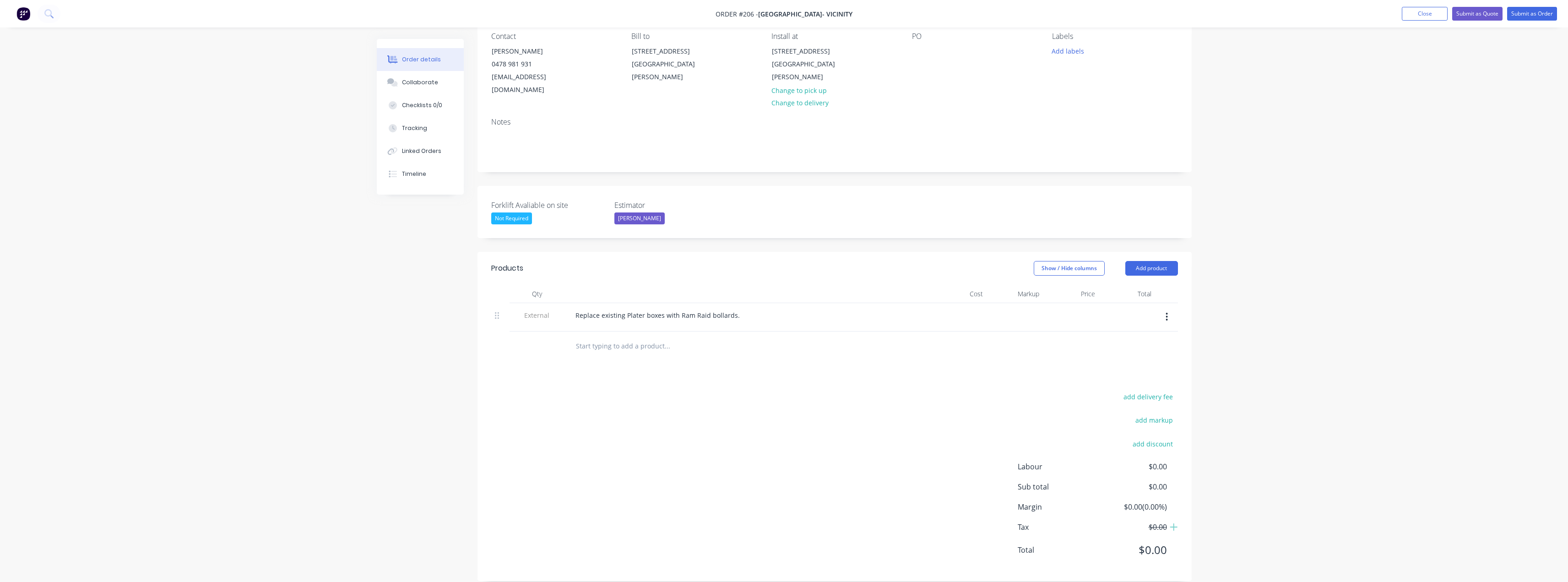
click at [620, 337] on input "text" at bounding box center [667, 346] width 183 height 18
paste input "SLS168FBVR1-1100"
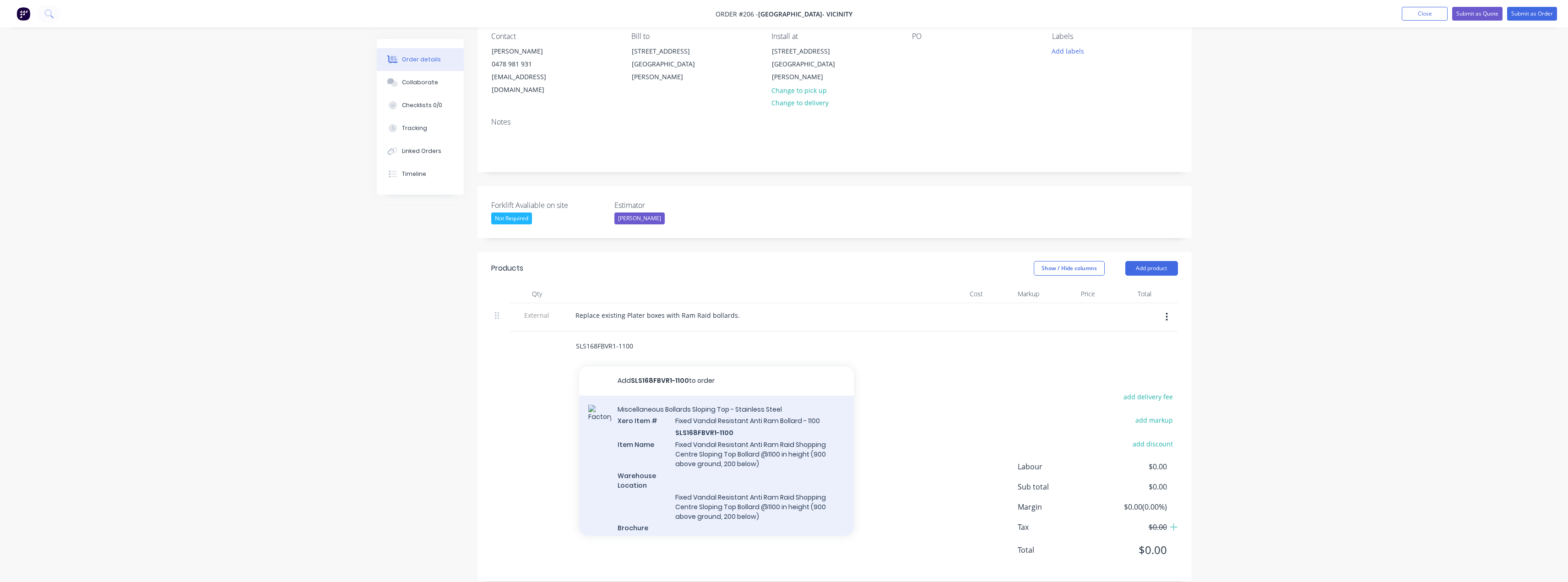
type input "SLS168FBVR1-1100"
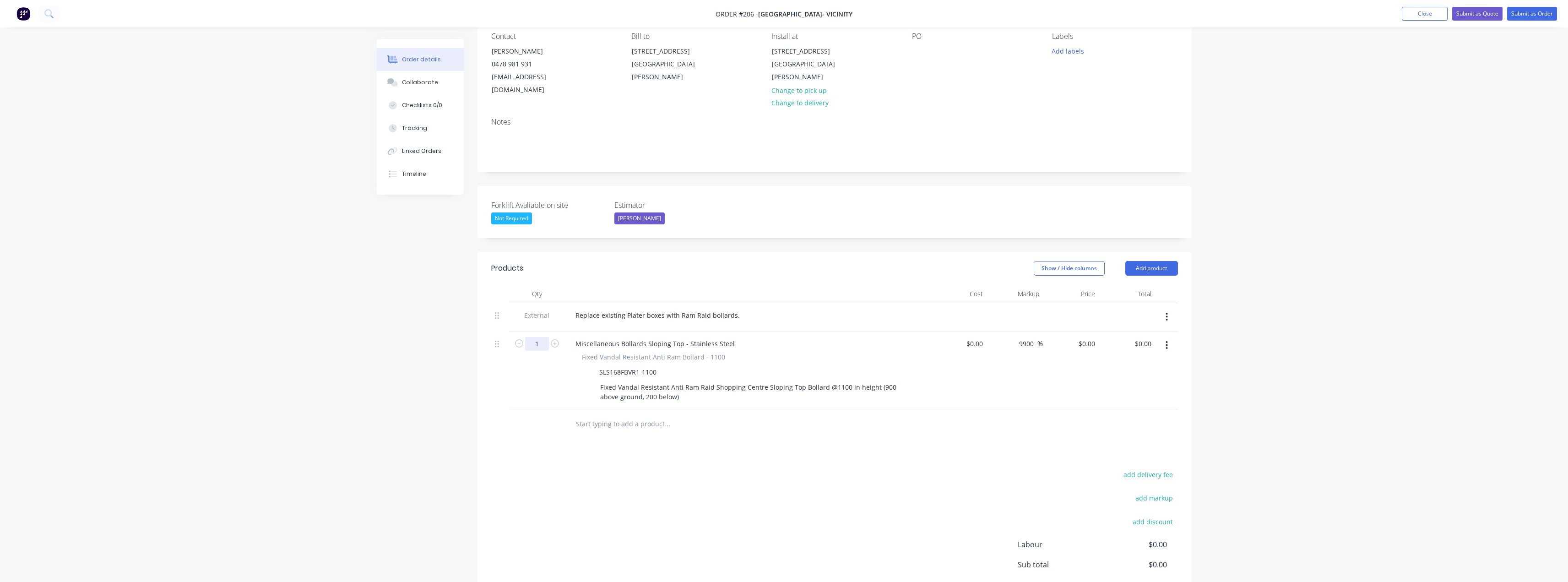
click at [543, 337] on input "1" at bounding box center [537, 344] width 24 height 13
click at [635, 309] on div "Replace existing Plater boxes with Ram Raid bollards." at bounding box center [657, 315] width 179 height 13
click at [635, 309] on div "Replace existing Plater boxes with Ram Raid bollards." at bounding box center [657, 315] width 179 height 13
click at [738, 309] on div "Replace existing Planter boxes with Ram Raid bollards." at bounding box center [660, 315] width 183 height 13
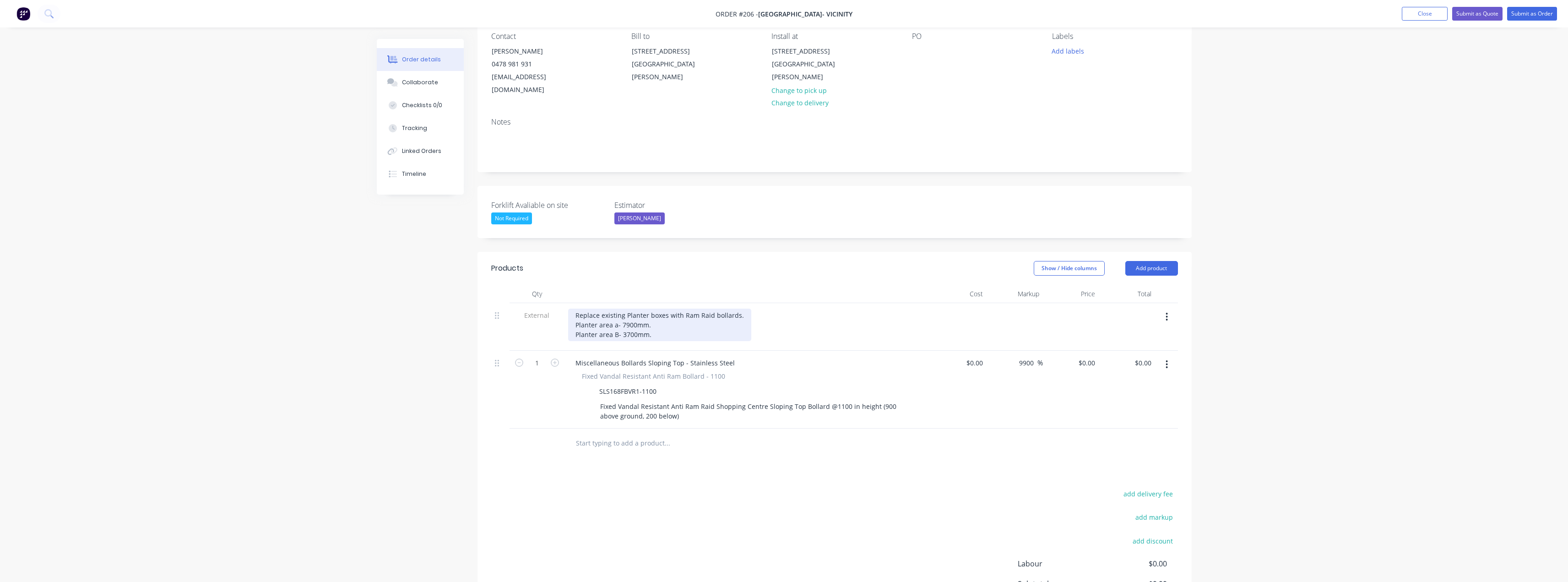
click at [615, 310] on div "Replace existing Planter boxes with Ram Raid bollards. Planter area a- 7900mm. …" at bounding box center [660, 325] width 183 height 32
click at [702, 323] on div "Replace existing Planter boxes with Ram Raid bollards. Planter area A- 7900mm. …" at bounding box center [660, 325] width 183 height 32
click at [546, 360] on div "1" at bounding box center [537, 399] width 55 height 78
click at [653, 309] on div "Replace existing Planter boxes with Ram Raid bollards. Planter area A- 7900mm. …" at bounding box center [660, 325] width 183 height 32
click at [668, 324] on div "Replace existing Planter boxes with Ram Raid bollards. Planter area A- 7900mm (…" at bounding box center [660, 325] width 185 height 32
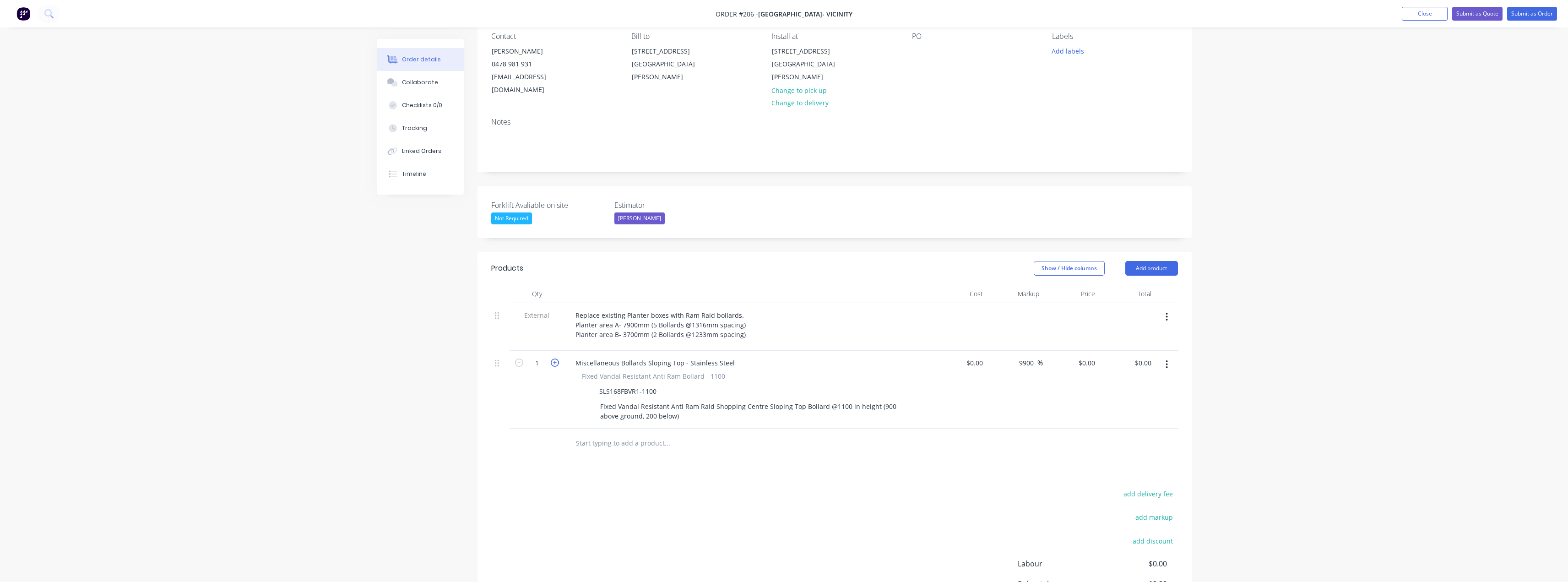
click at [556, 358] on icon "button" at bounding box center [554, 362] width 8 height 8
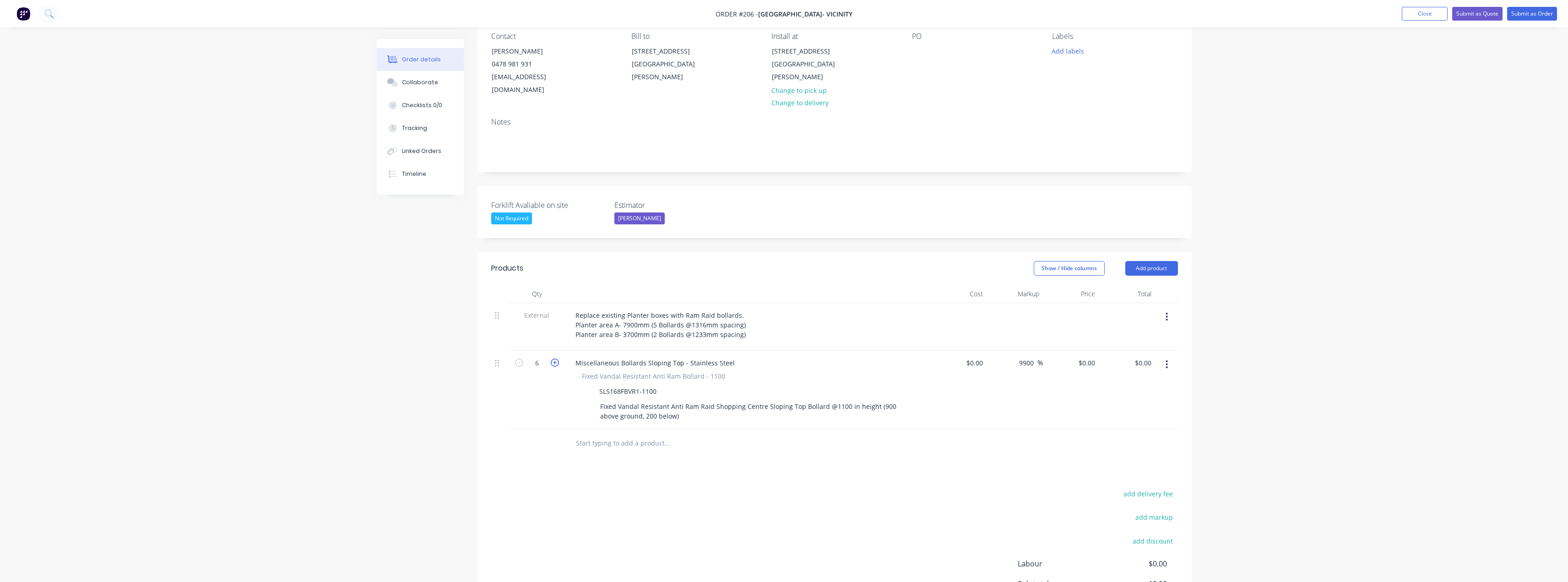
click at [556, 358] on icon "button" at bounding box center [554, 362] width 8 height 8
click at [520, 358] on icon "button" at bounding box center [518, 362] width 8 height 8
type input "7"
click at [617, 434] on input "text" at bounding box center [667, 443] width 183 height 18
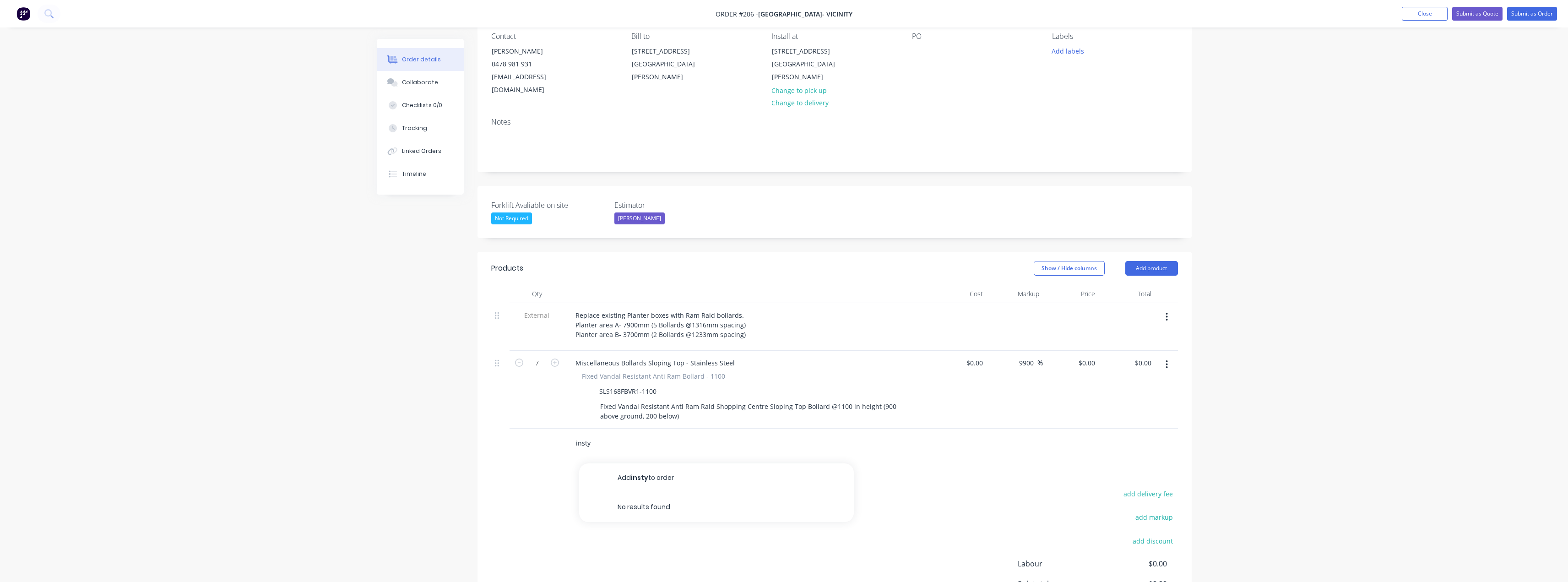
type input "insty"
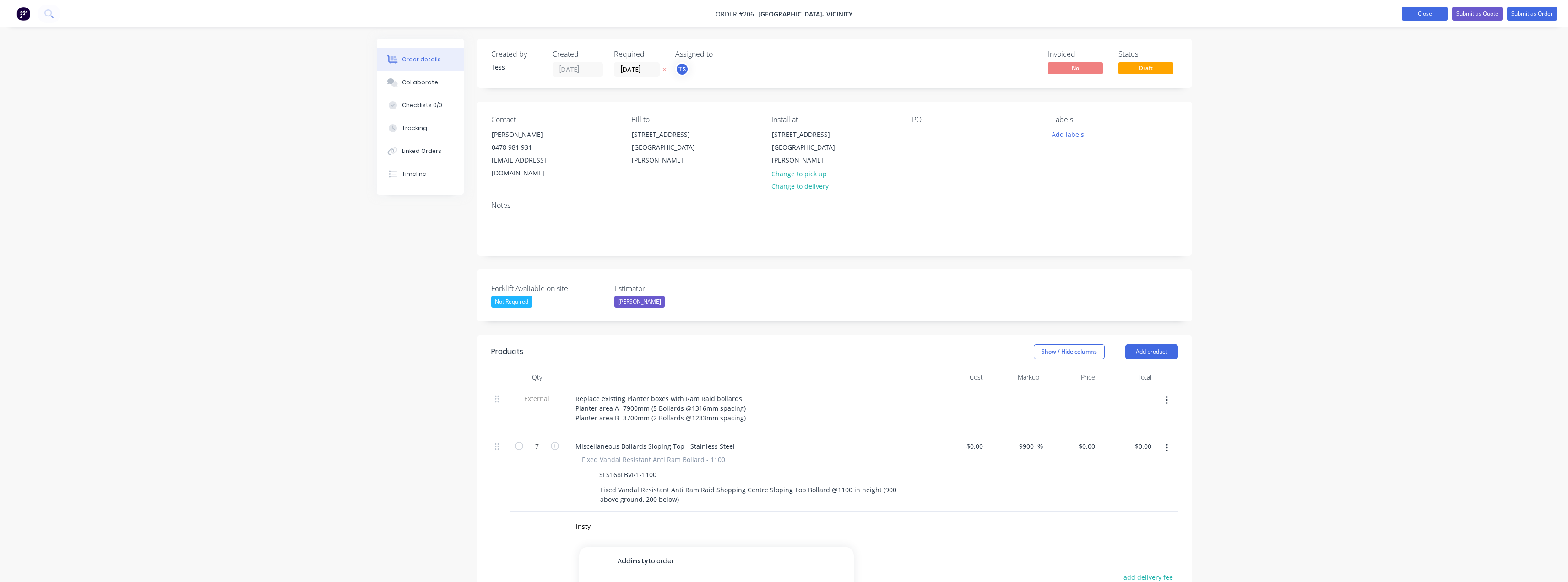
click at [1412, 15] on button "Close" at bounding box center [1424, 13] width 46 height 13
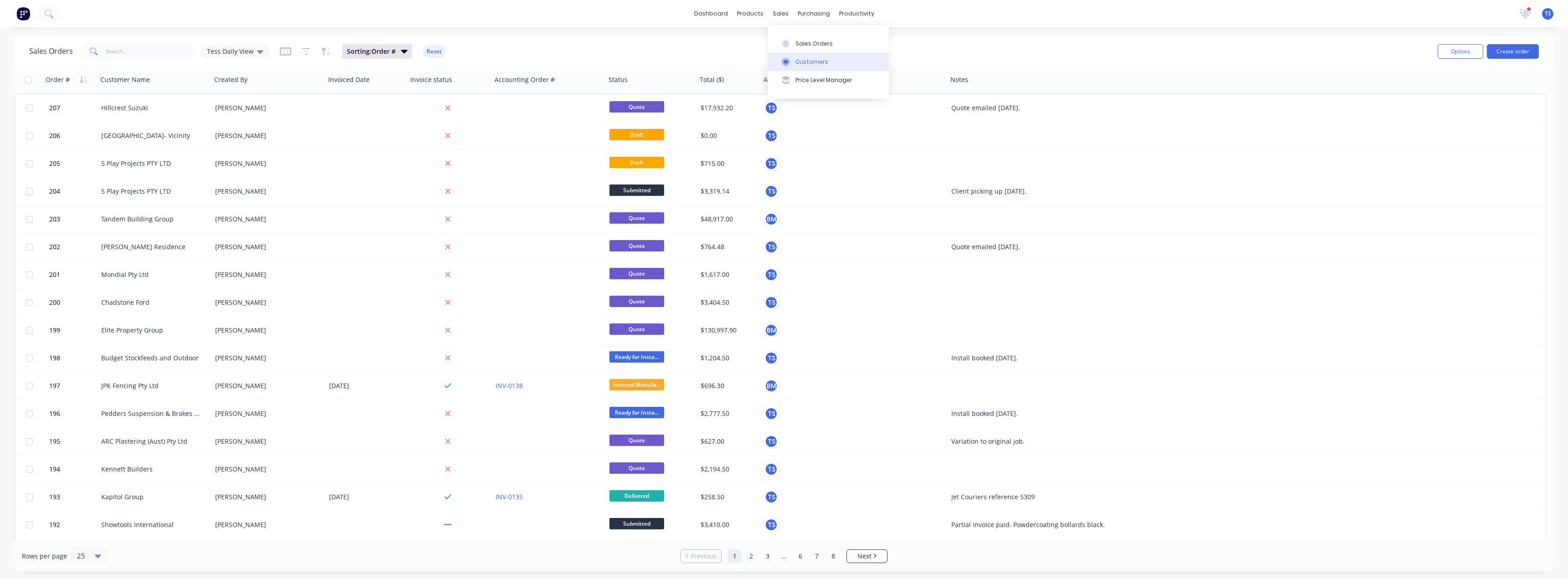
click at [799, 64] on div "Customers" at bounding box center [812, 61] width 33 height 8
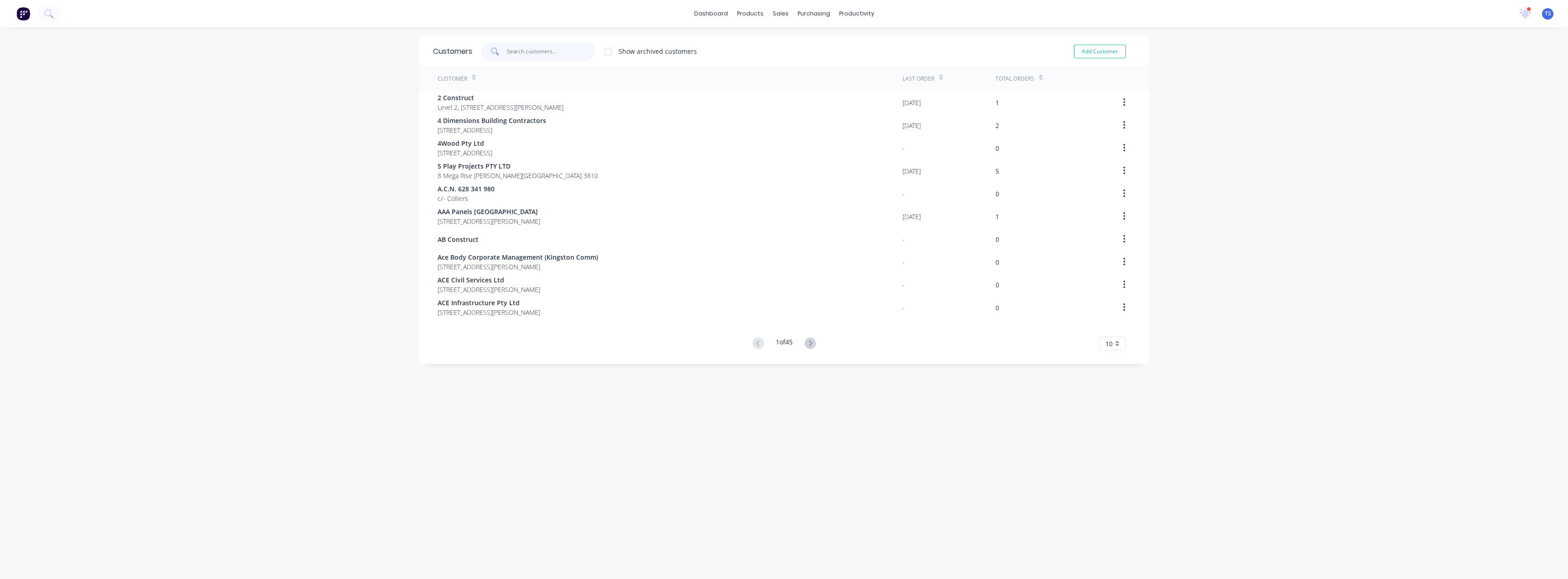
click at [548, 55] on input "text" at bounding box center [551, 52] width 89 height 18
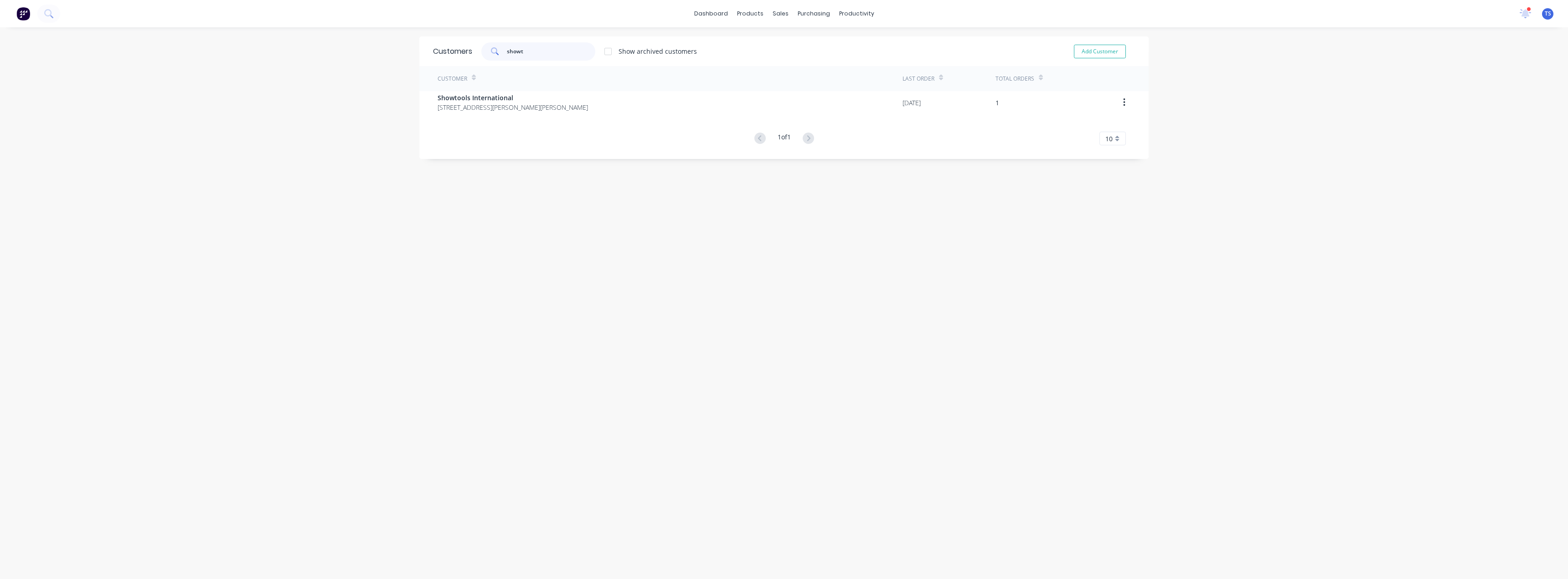
type input "showt"
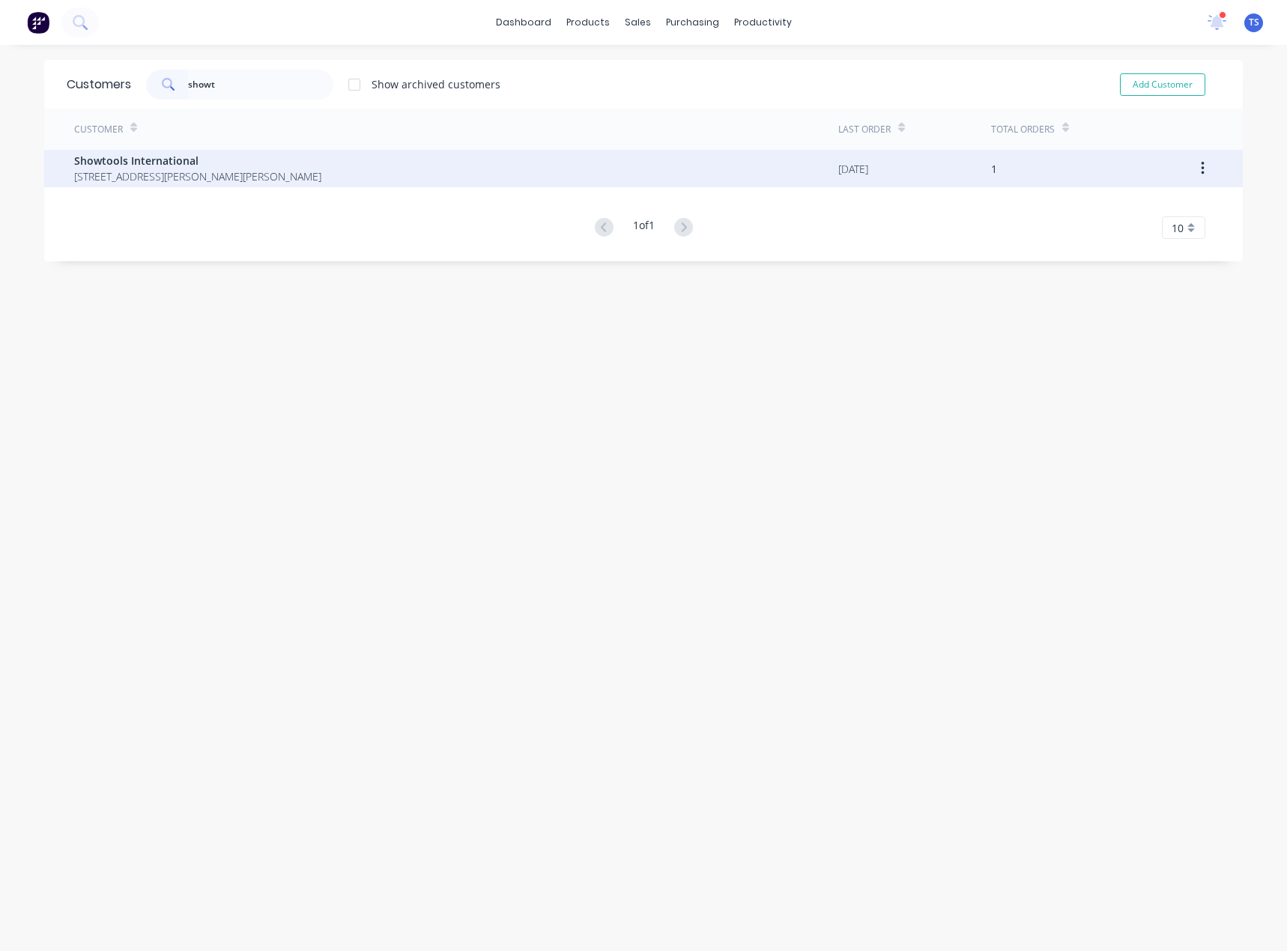
click at [157, 164] on span "Showtools International" at bounding box center [197, 161] width 247 height 16
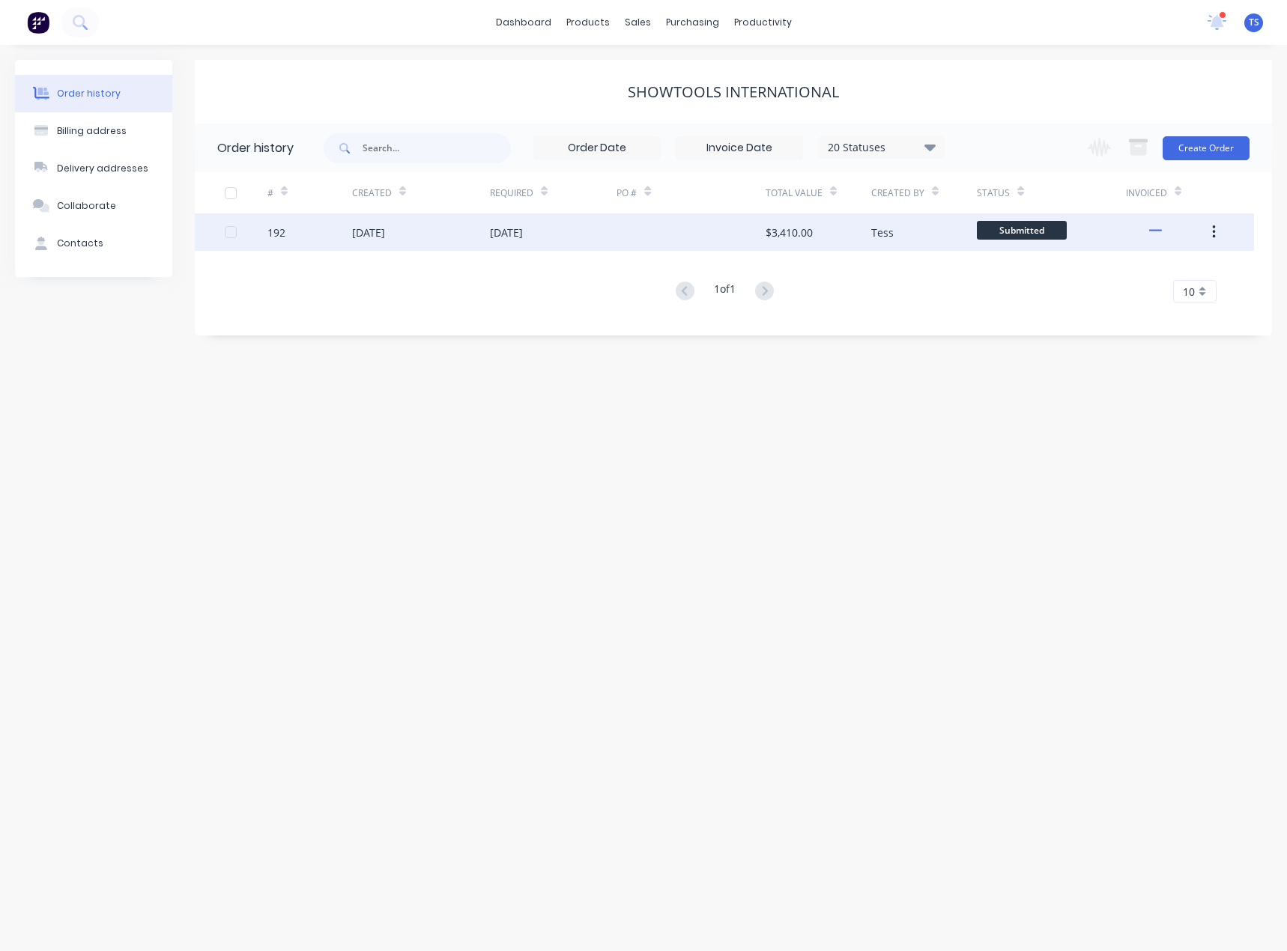
click at [375, 231] on div "[DATE]" at bounding box center [368, 233] width 33 height 16
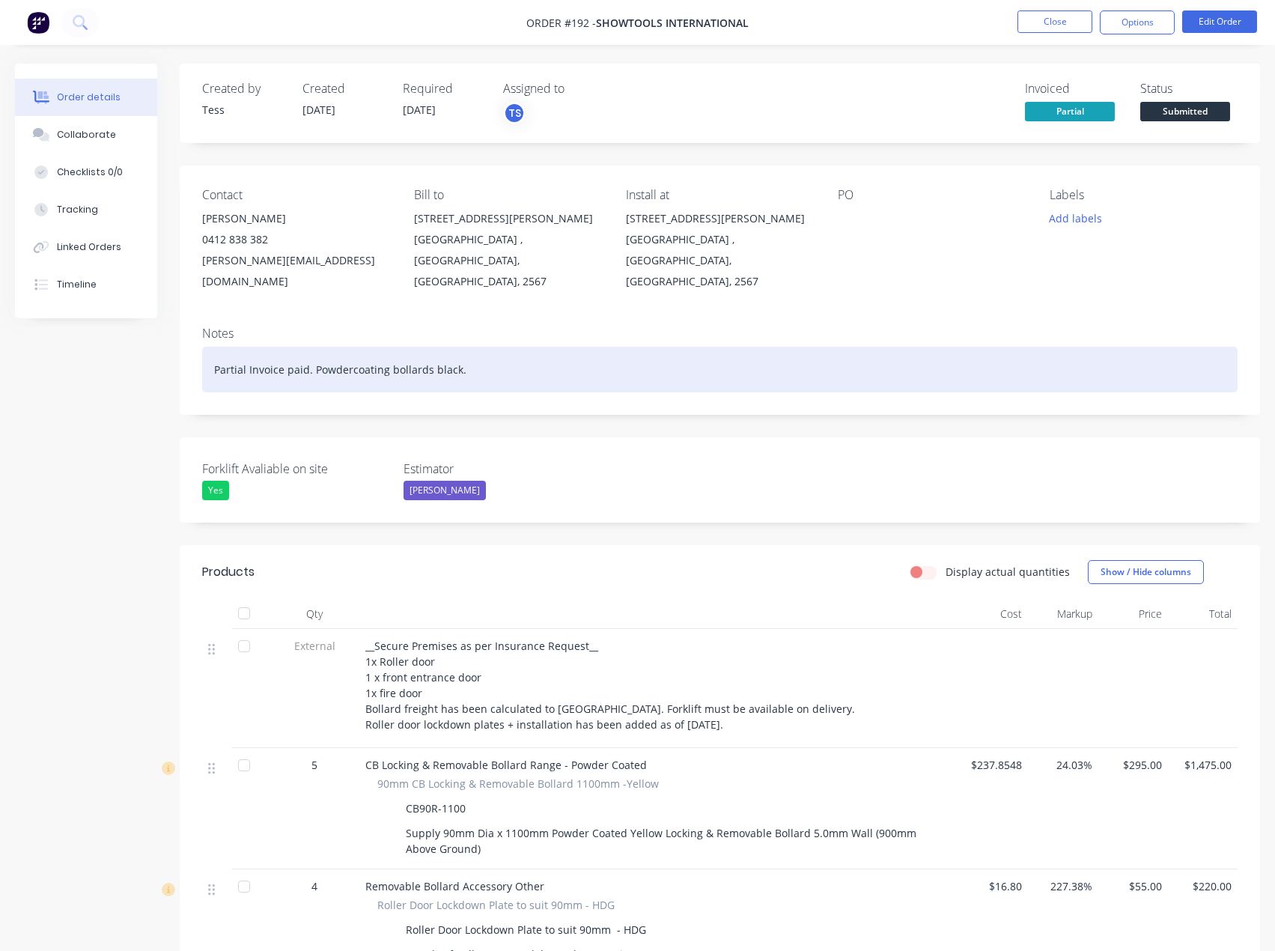
click at [462, 347] on div "Partial Invoice paid. Powdercoating bollards black." at bounding box center [720, 370] width 1036 height 46
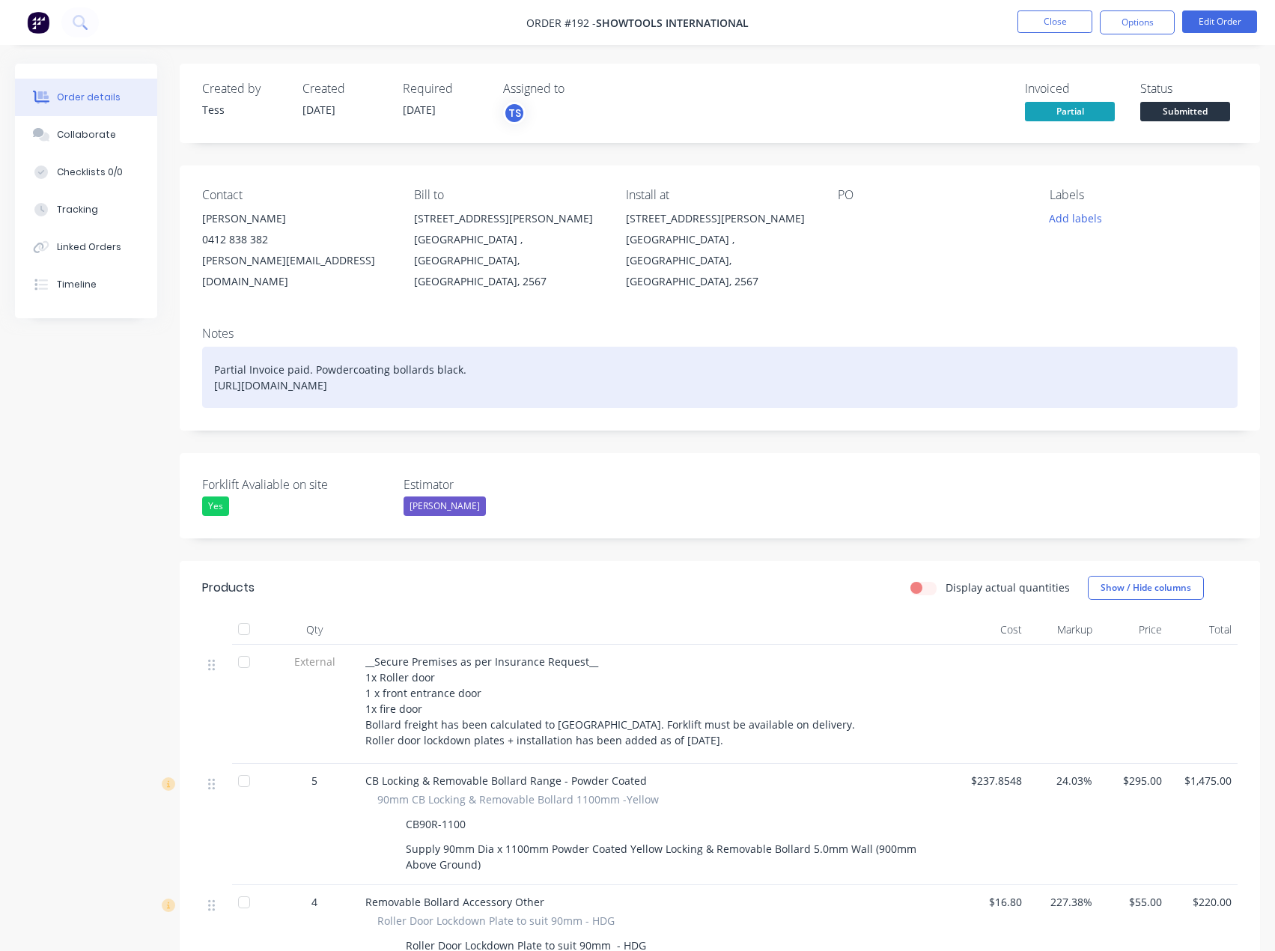
click at [867, 361] on div "Partial Invoice paid. Powdercoating bollards black. [URL][DOMAIN_NAME]" at bounding box center [720, 377] width 1036 height 61
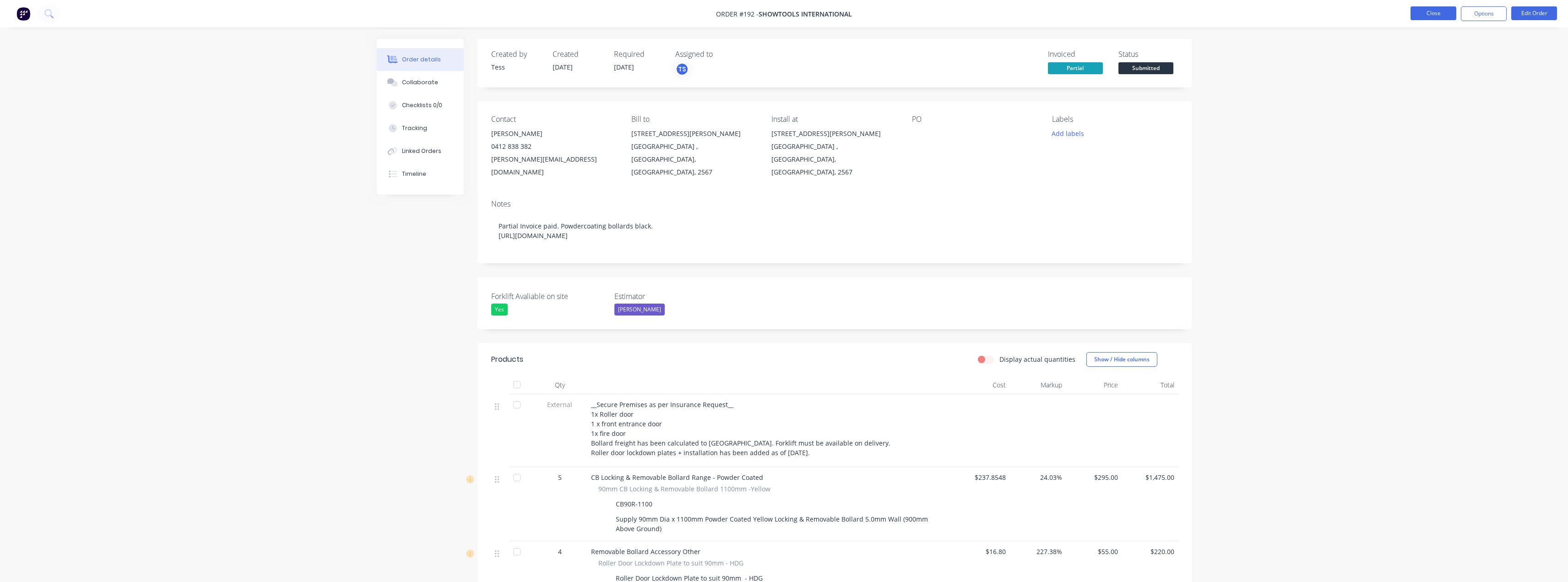
click at [1430, 11] on button "Close" at bounding box center [1433, 13] width 46 height 13
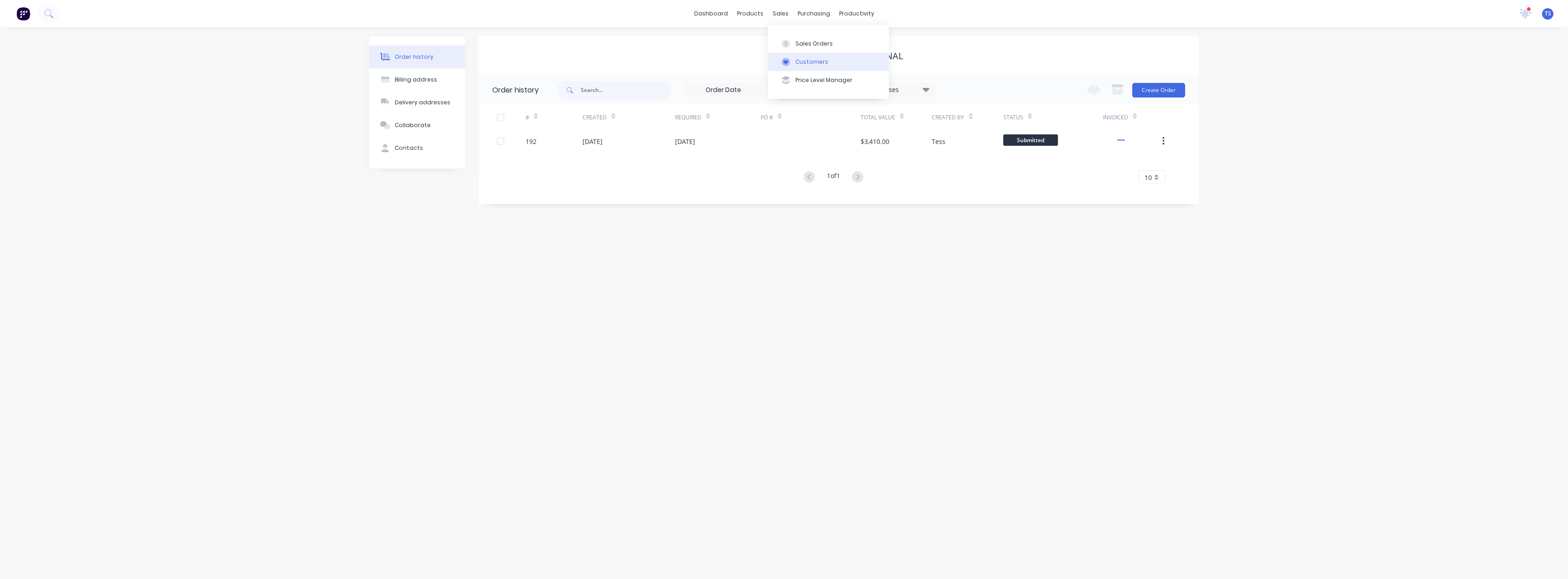
click at [807, 63] on div "Customers" at bounding box center [812, 61] width 33 height 8
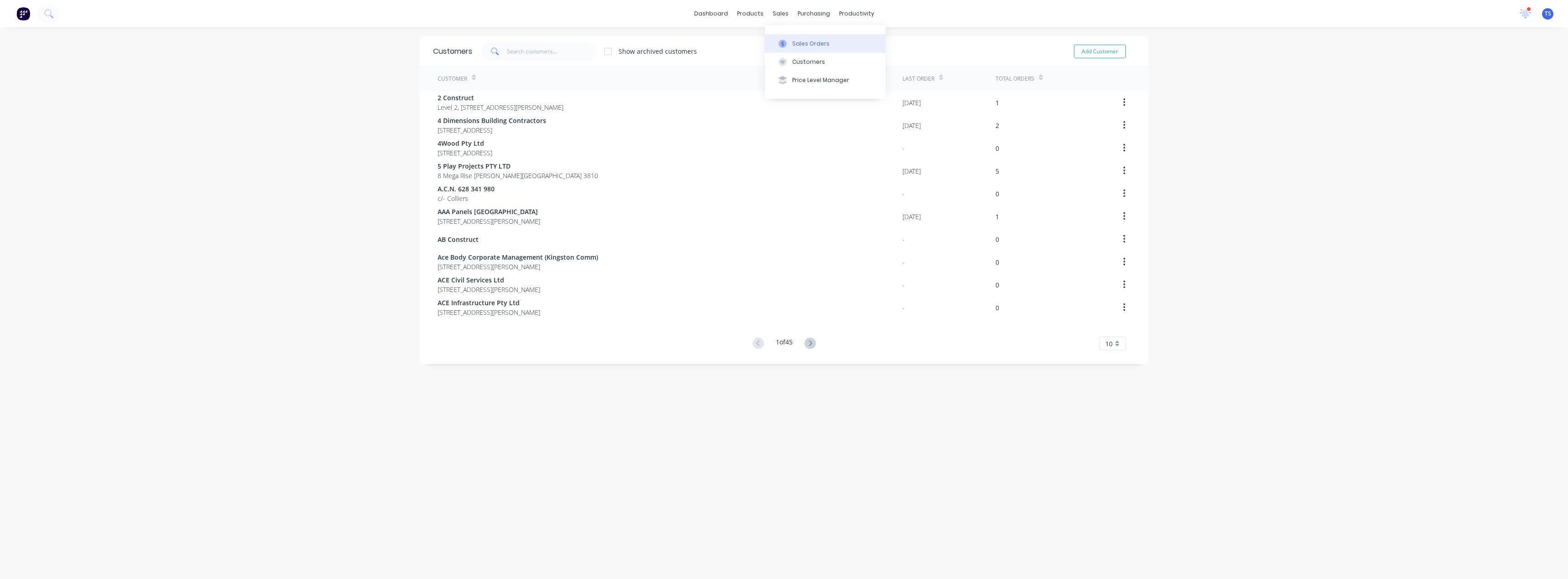
click at [796, 44] on div "Sales Orders" at bounding box center [810, 43] width 37 height 8
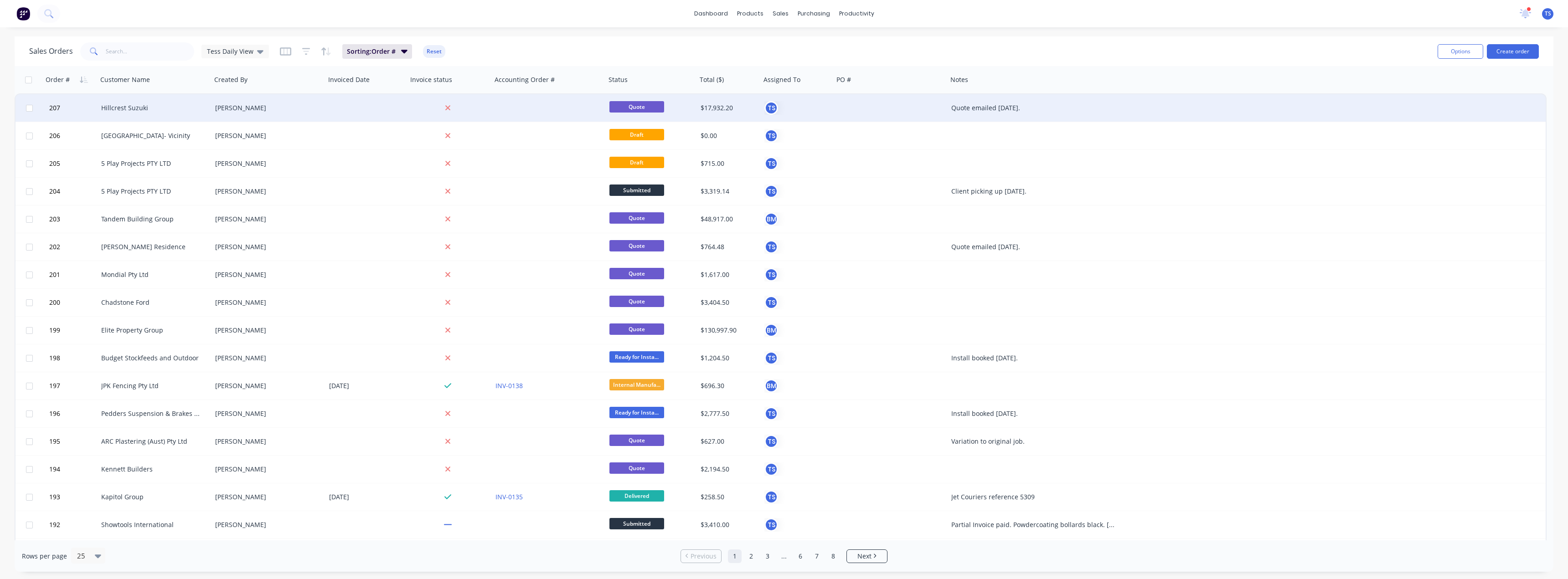
click at [142, 108] on div "Hillcrest Suzuki" at bounding box center [152, 108] width 101 height 9
